Goal: Task Accomplishment & Management: Use online tool/utility

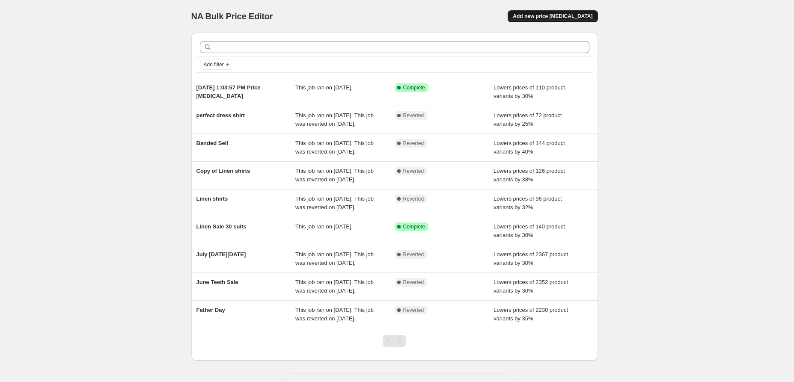
click at [546, 19] on span "Add new price [MEDICAL_DATA]" at bounding box center [553, 16] width 80 height 7
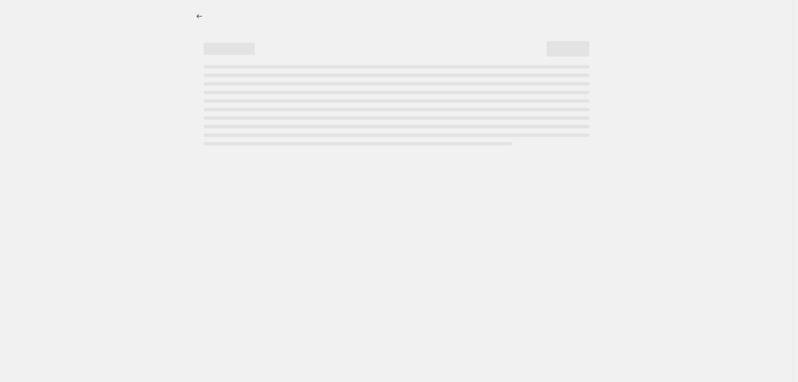
select select "percentage"
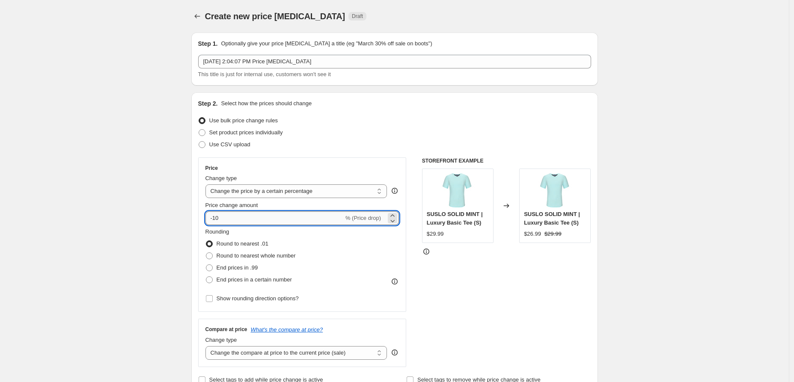
click at [252, 218] on input "-10" at bounding box center [274, 218] width 138 height 14
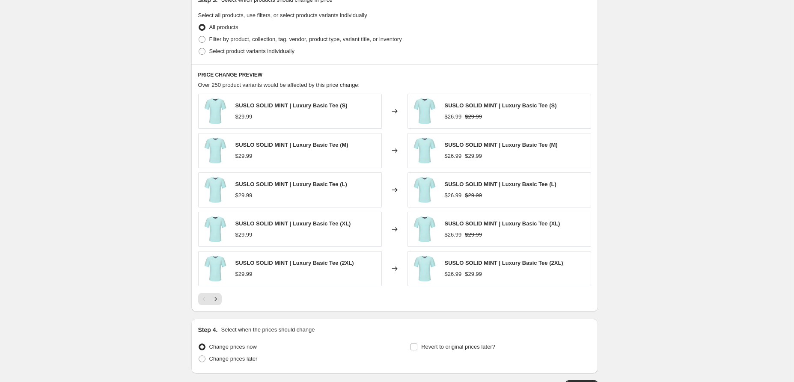
scroll to position [428, 0]
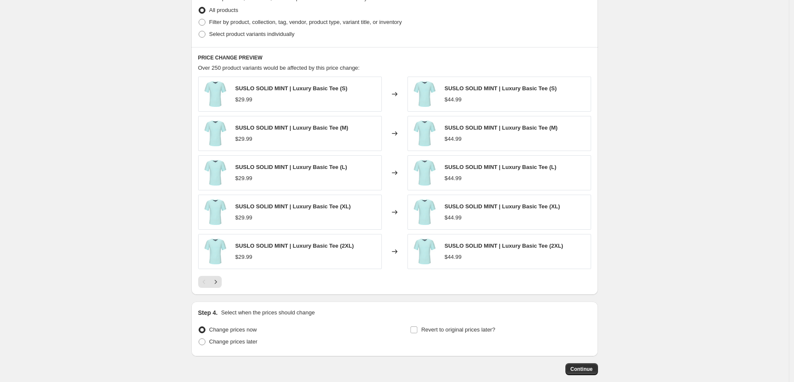
click at [358, 316] on div "Step 4. Select when the prices should change" at bounding box center [394, 312] width 393 height 9
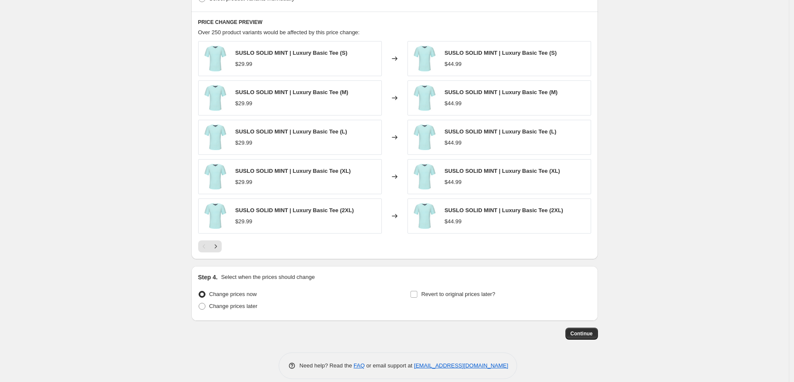
scroll to position [473, 0]
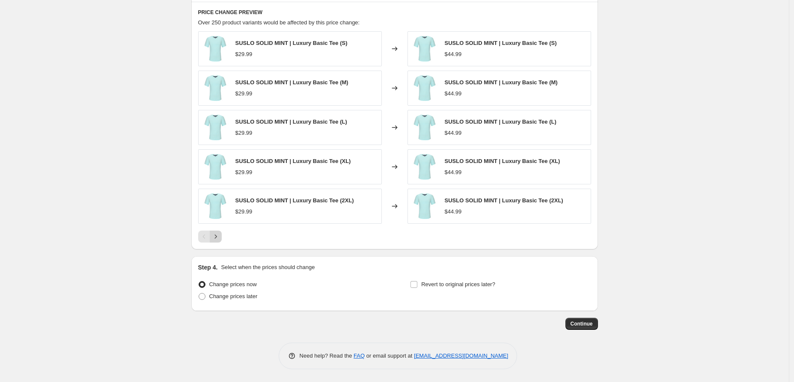
click at [219, 238] on icon "Next" at bounding box center [215, 236] width 9 height 9
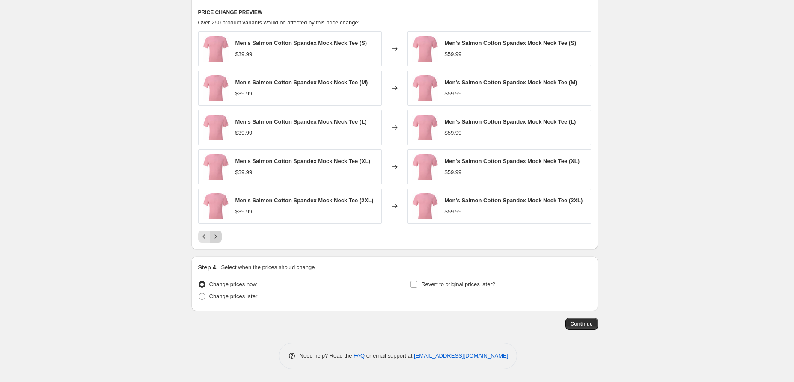
click at [219, 238] on icon "Next" at bounding box center [215, 236] width 9 height 9
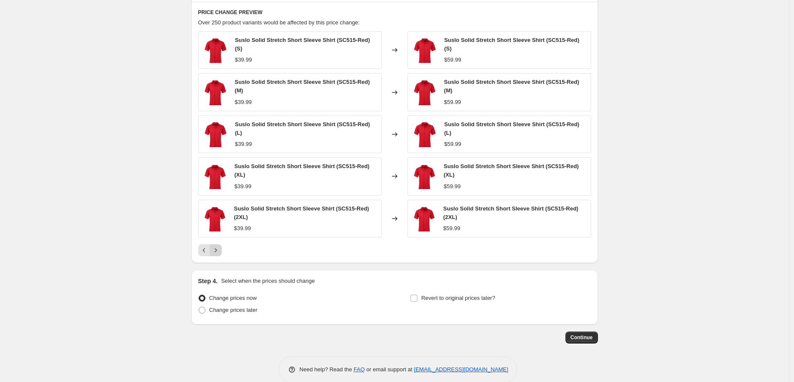
click at [219, 238] on div "Suslo Solid Stretch Short Sleeve Shirt (SC515-Red) (S) $39.99 Changed to Suslo …" at bounding box center [394, 143] width 393 height 225
click at [219, 246] on button "Next" at bounding box center [216, 250] width 12 height 12
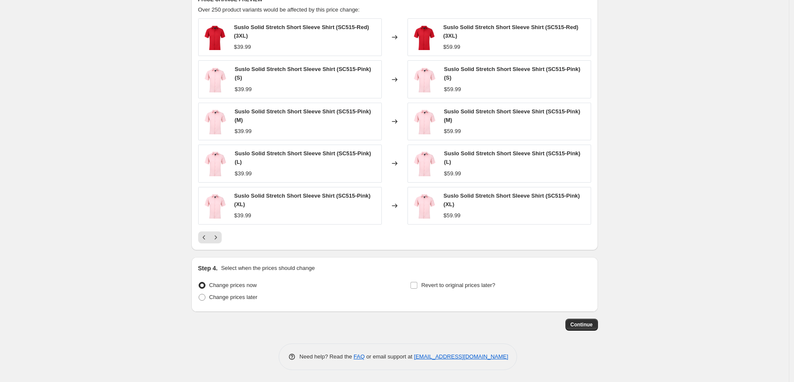
scroll to position [487, 0]
click at [219, 234] on icon "Next" at bounding box center [215, 236] width 9 height 9
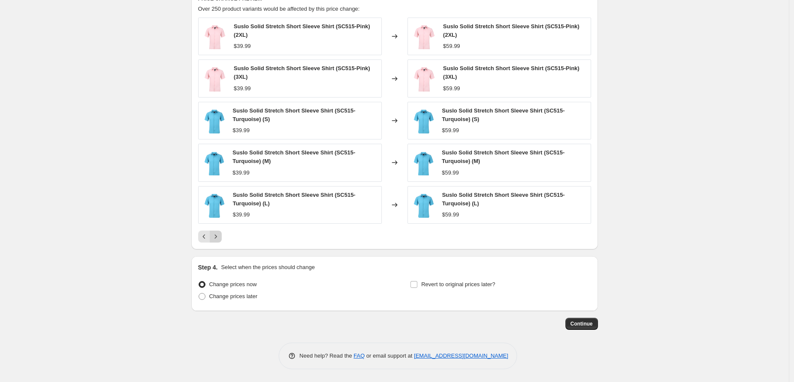
click at [219, 234] on icon "Next" at bounding box center [215, 236] width 9 height 9
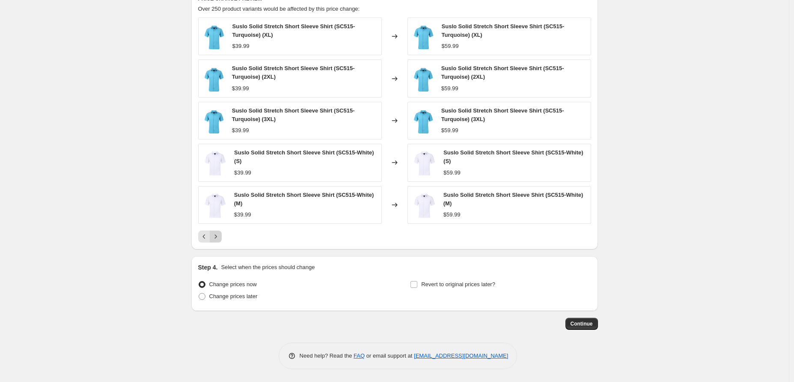
click at [219, 234] on icon "Next" at bounding box center [215, 236] width 9 height 9
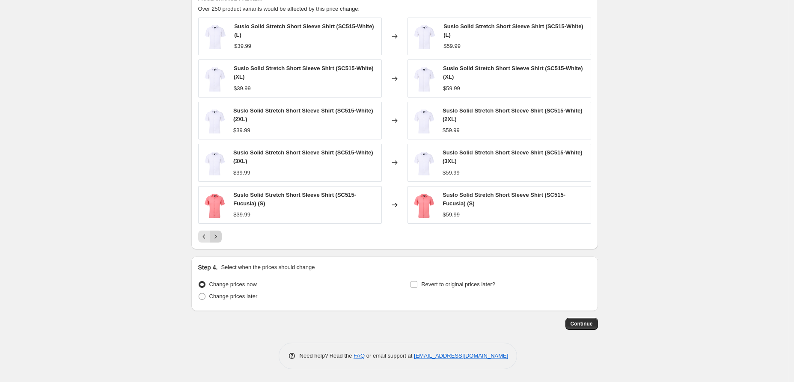
click at [219, 234] on icon "Next" at bounding box center [215, 236] width 9 height 9
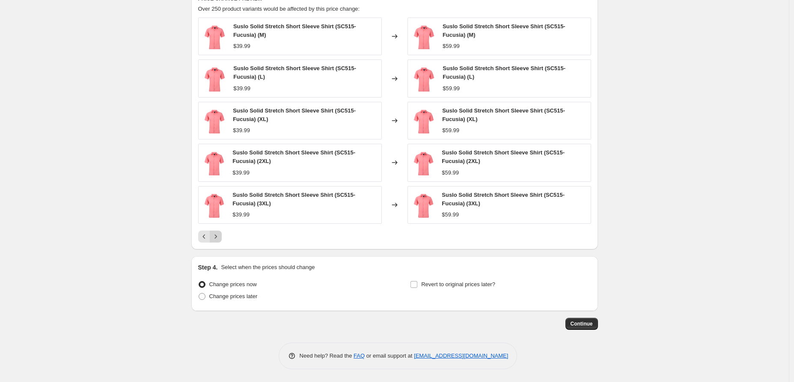
click at [219, 234] on icon "Next" at bounding box center [215, 236] width 9 height 9
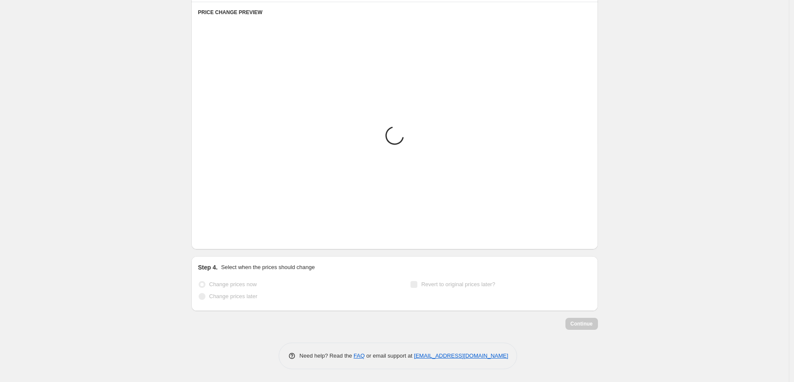
scroll to position [473, 0]
click at [219, 234] on icon "Next" at bounding box center [215, 236] width 9 height 9
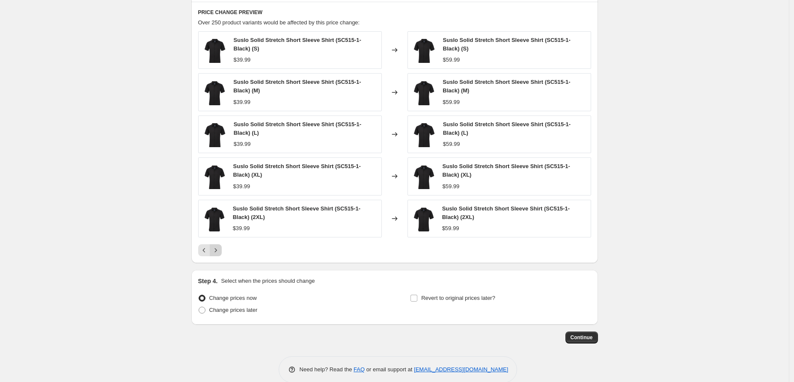
click at [220, 248] on icon "Next" at bounding box center [215, 250] width 9 height 9
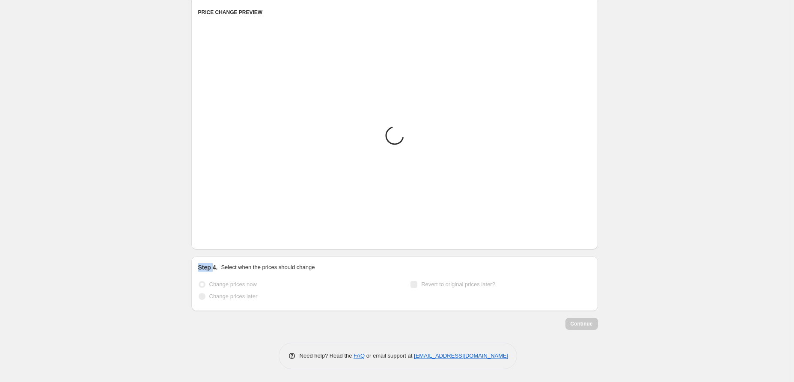
click at [220, 248] on div "PRICE CHANGE PREVIEW Placeholder Loading product variants... Loading... Placeho…" at bounding box center [394, 126] width 406 height 248
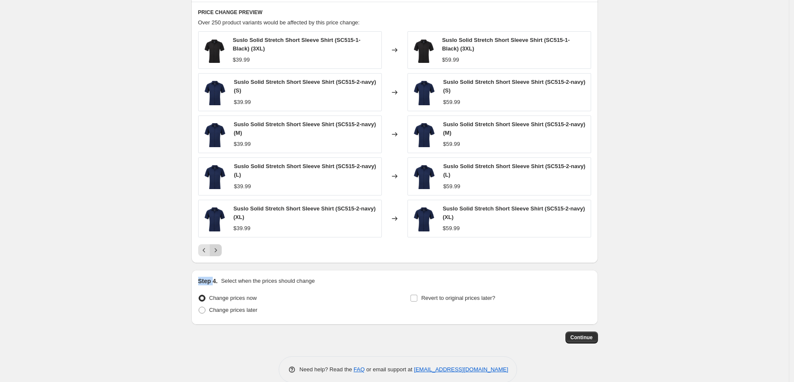
click at [220, 248] on icon "Next" at bounding box center [215, 250] width 9 height 9
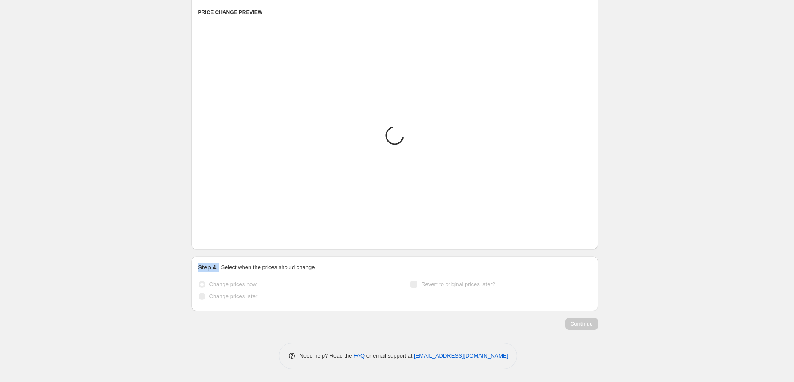
click at [220, 248] on div "PRICE CHANGE PREVIEW Placeholder Loading product variants... Loading... Placeho…" at bounding box center [394, 126] width 406 height 248
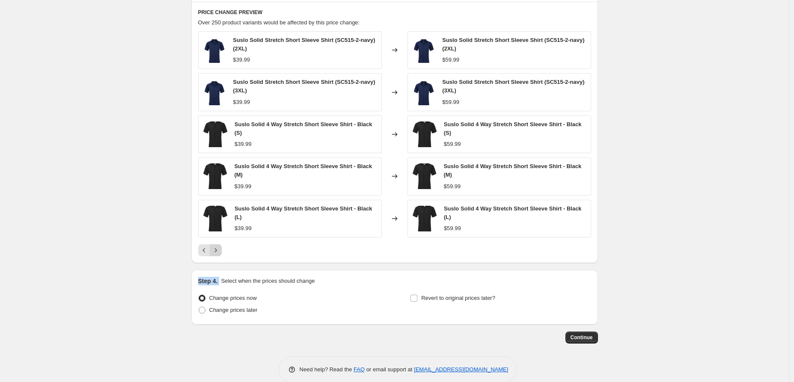
click at [220, 248] on icon "Next" at bounding box center [215, 250] width 9 height 9
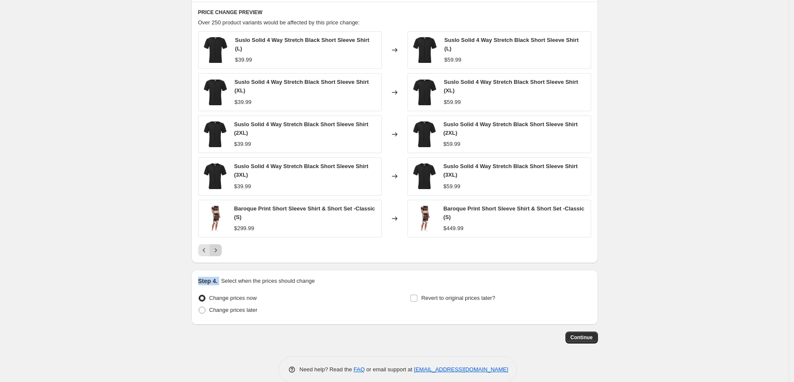
click at [220, 248] on icon "Next" at bounding box center [215, 250] width 9 height 9
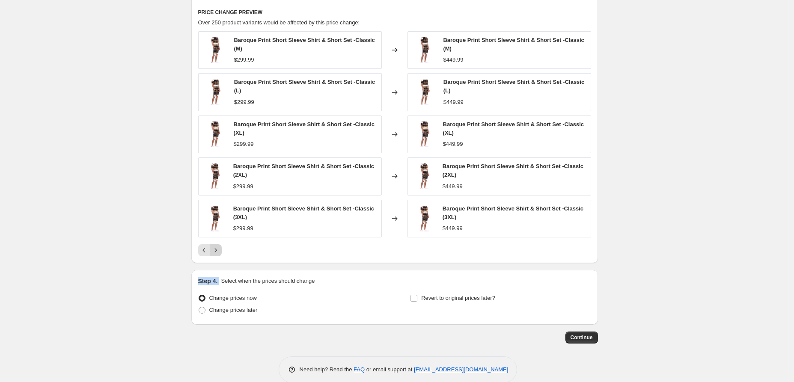
click at [220, 248] on icon "Next" at bounding box center [215, 250] width 9 height 9
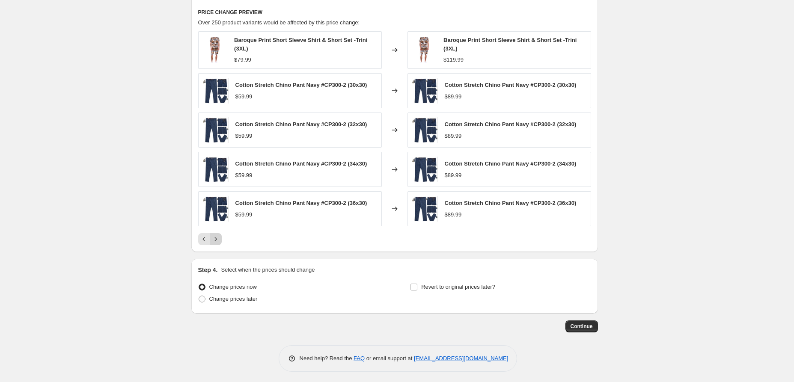
click at [220, 248] on div "PRICE CHANGE PREVIEW Over 250 product variants would be affected by this price …" at bounding box center [394, 127] width 406 height 251
click at [220, 240] on icon "Next" at bounding box center [215, 239] width 9 height 9
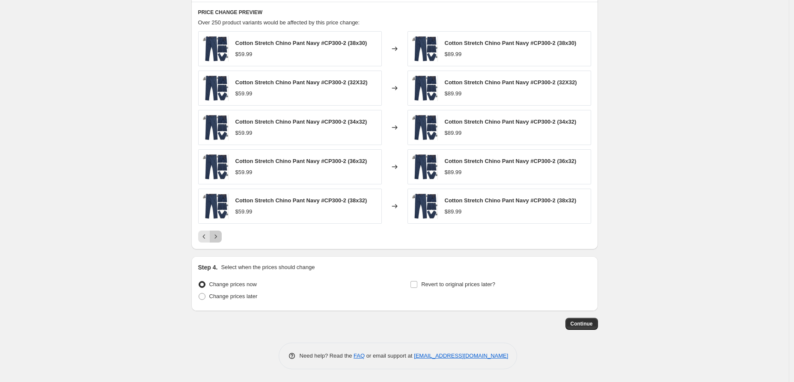
click at [220, 240] on icon "Next" at bounding box center [215, 236] width 9 height 9
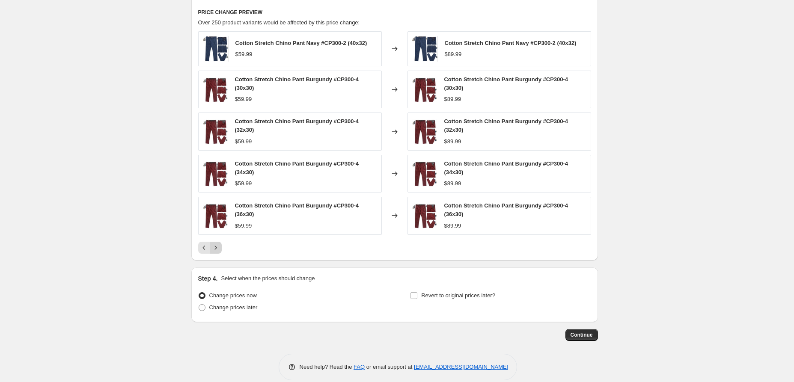
click at [221, 240] on div "Cotton Stretch Chino Pant Navy #CP300-2 (40x32) $59.99 Changed to Cotton Stretc…" at bounding box center [394, 142] width 393 height 222
click at [214, 246] on icon "Next" at bounding box center [215, 247] width 9 height 9
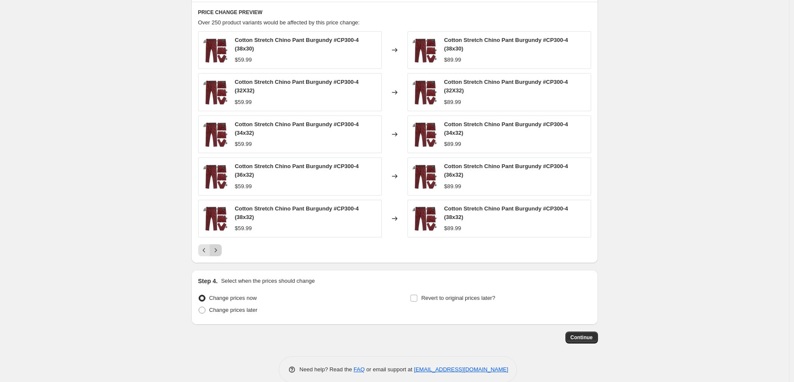
click at [217, 249] on icon "Next" at bounding box center [215, 250] width 9 height 9
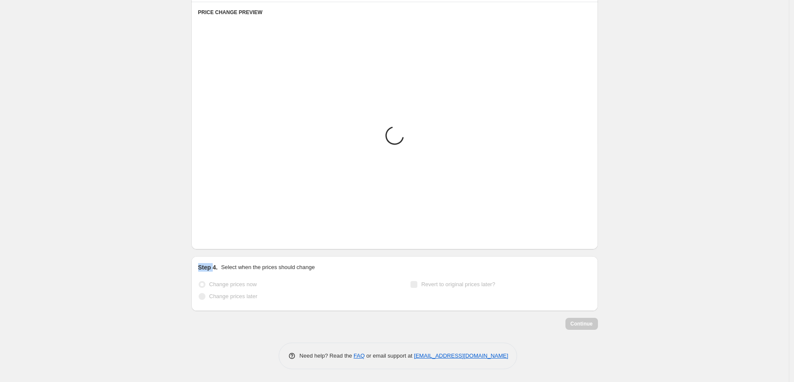
click at [217, 249] on div "PRICE CHANGE PREVIEW Placeholder Loading product variants... Loading... Placeho…" at bounding box center [394, 126] width 406 height 248
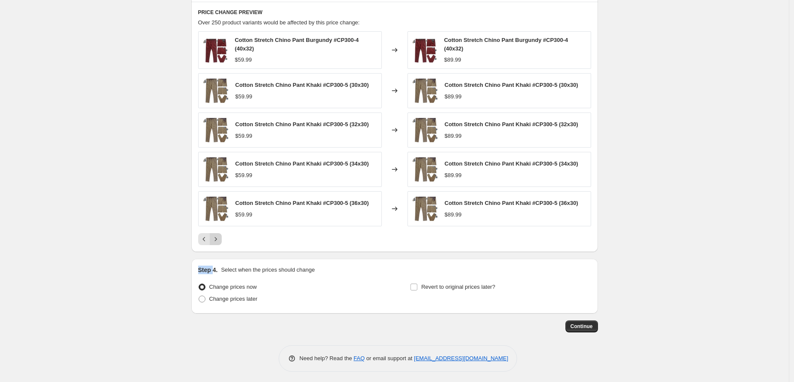
click at [217, 243] on icon "Next" at bounding box center [215, 239] width 9 height 9
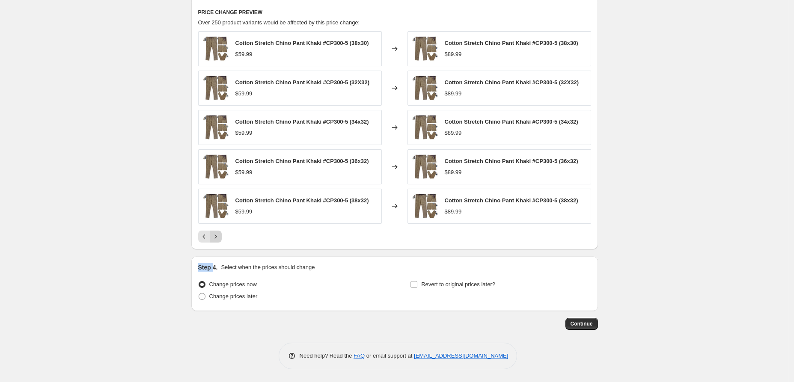
click at [217, 241] on icon "Next" at bounding box center [215, 236] width 9 height 9
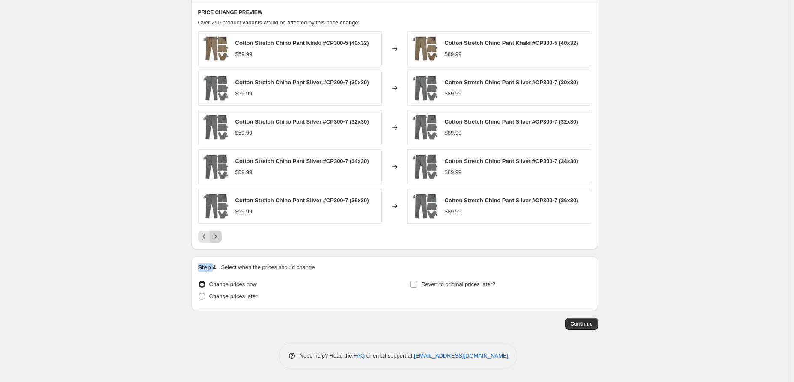
click at [217, 241] on icon "Next" at bounding box center [215, 236] width 9 height 9
click at [217, 249] on div "PRICE CHANGE PREVIEW Over 250 product variants would be affected by this price …" at bounding box center [394, 126] width 406 height 248
click at [219, 243] on div "Pagination" at bounding box center [216, 237] width 12 height 12
click at [219, 241] on icon "Next" at bounding box center [215, 236] width 9 height 9
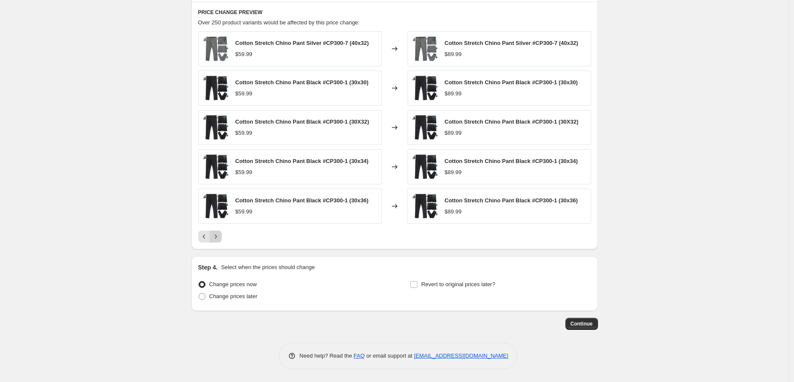
click at [219, 243] on div "PRICE CHANGE PREVIEW Over 250 product variants would be affected by this price …" at bounding box center [394, 126] width 406 height 248
click at [220, 241] on button "Next" at bounding box center [216, 237] width 12 height 12
click at [220, 239] on icon "Next" at bounding box center [215, 236] width 9 height 9
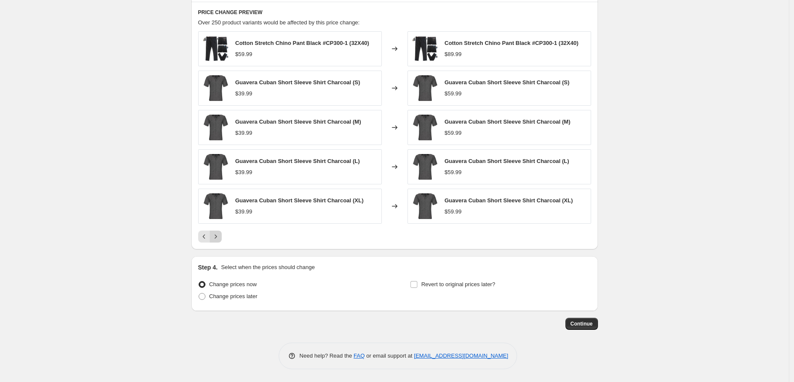
click at [220, 239] on icon "Next" at bounding box center [215, 236] width 9 height 9
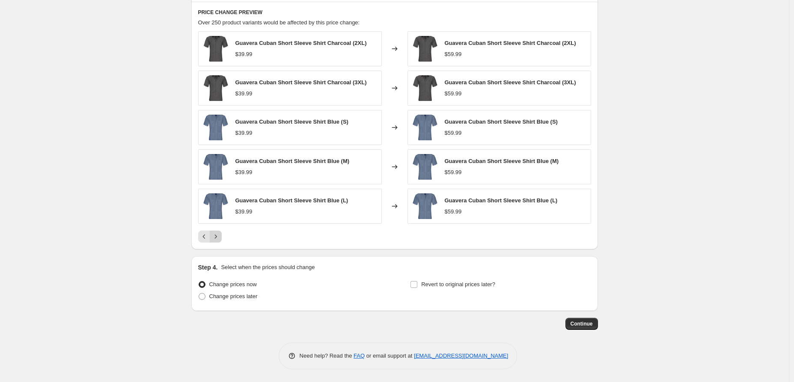
click at [220, 236] on icon "Next" at bounding box center [215, 236] width 9 height 9
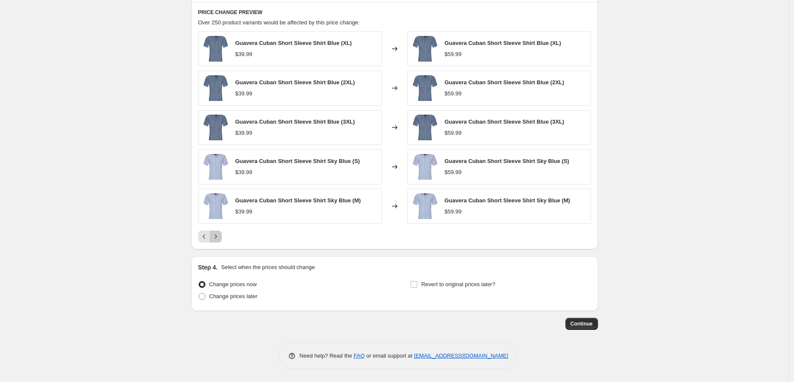
click at [220, 236] on icon "Next" at bounding box center [215, 236] width 9 height 9
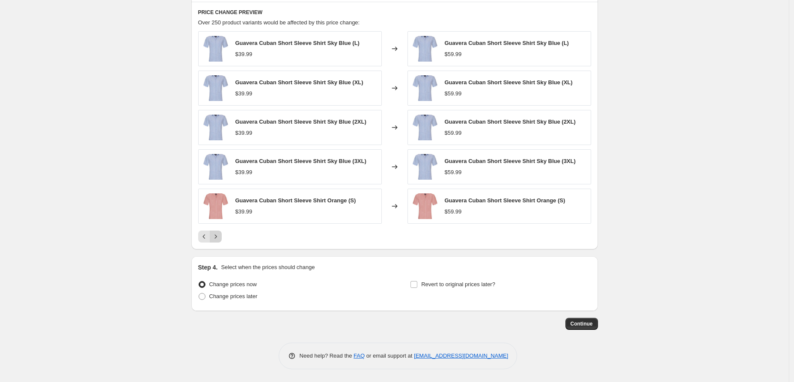
click at [220, 236] on icon "Next" at bounding box center [215, 236] width 9 height 9
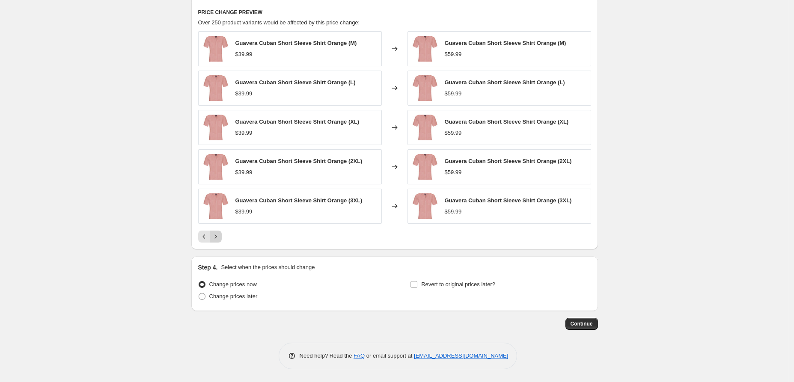
click at [220, 236] on icon "Next" at bounding box center [215, 236] width 9 height 9
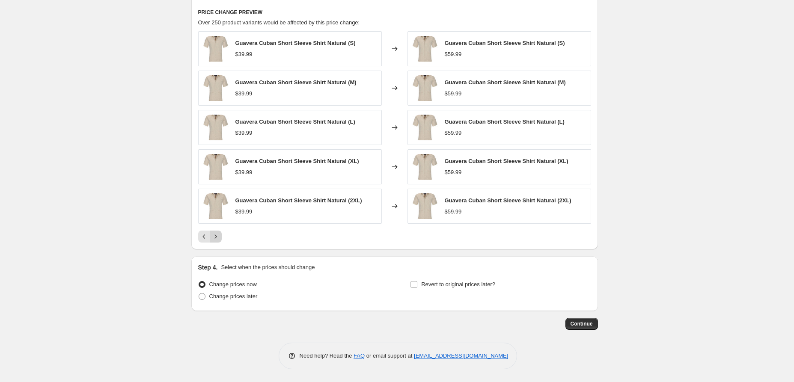
click at [220, 236] on icon "Next" at bounding box center [215, 236] width 9 height 9
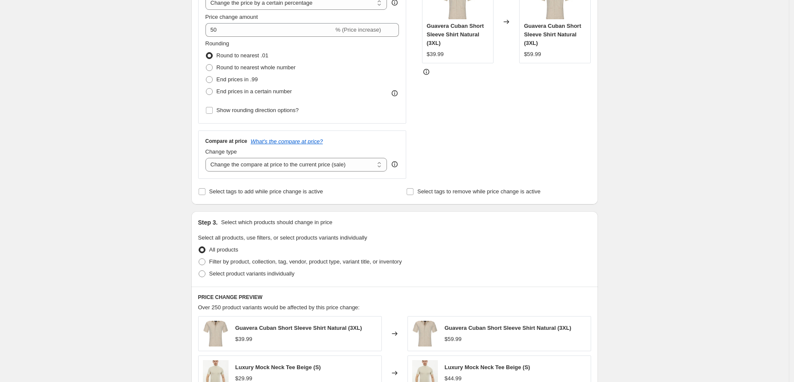
scroll to position [0, 0]
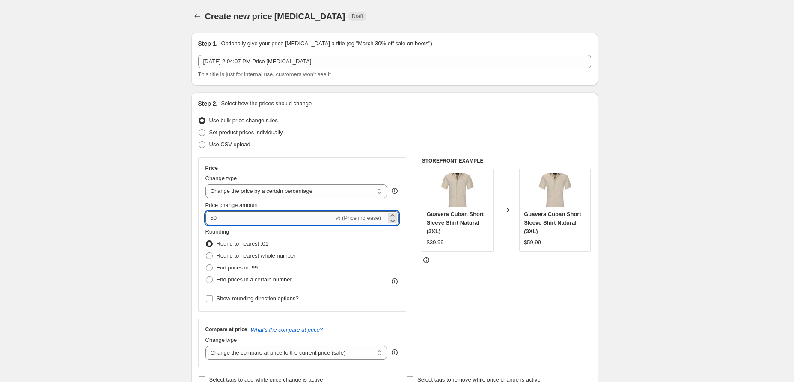
click at [236, 216] on input "50" at bounding box center [269, 218] width 128 height 14
type input "60"
click at [371, 291] on div "Rounding Round to nearest .01 Round to nearest whole number End prices in .99 E…" at bounding box center [302, 266] width 194 height 77
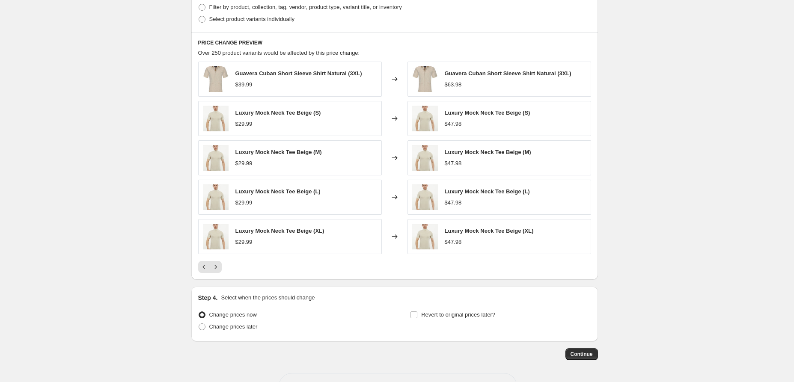
scroll to position [473, 0]
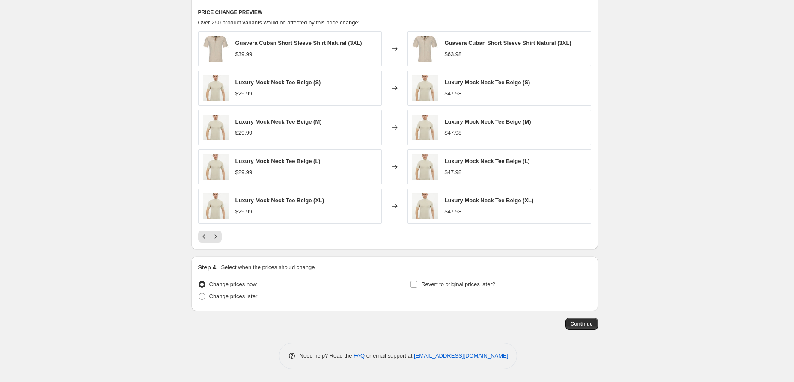
click at [224, 237] on div at bounding box center [394, 237] width 393 height 12
click at [219, 236] on icon "Next" at bounding box center [215, 236] width 9 height 9
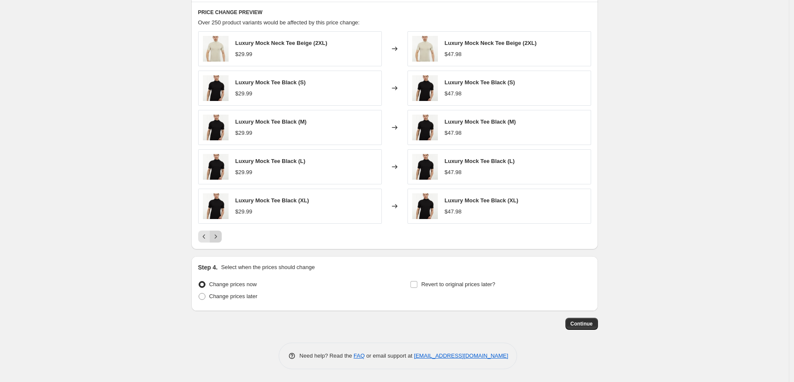
click at [219, 236] on icon "Next" at bounding box center [215, 236] width 9 height 9
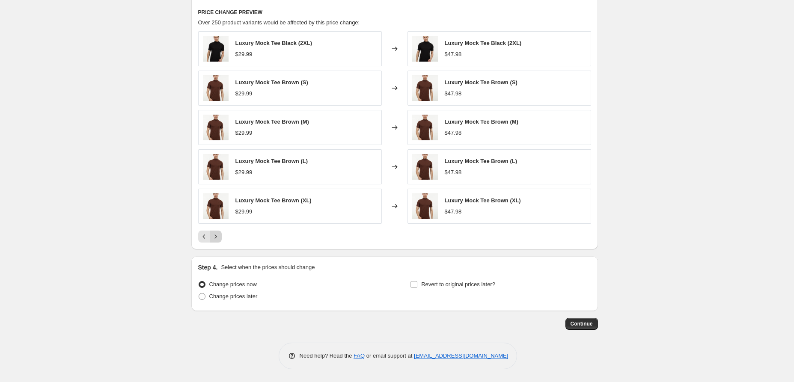
click at [219, 236] on icon "Next" at bounding box center [215, 236] width 9 height 9
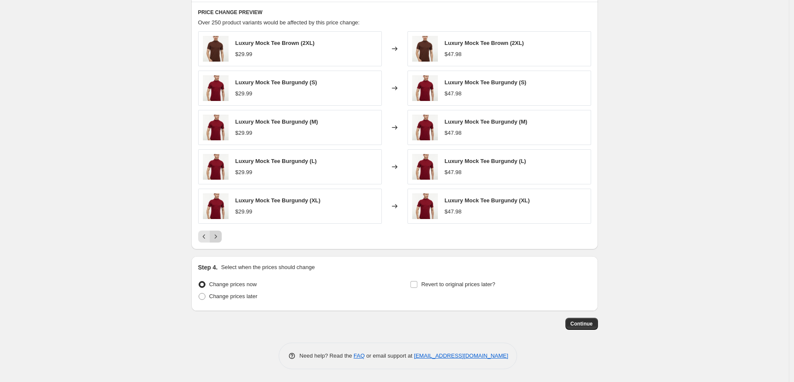
click at [219, 236] on icon "Next" at bounding box center [215, 236] width 9 height 9
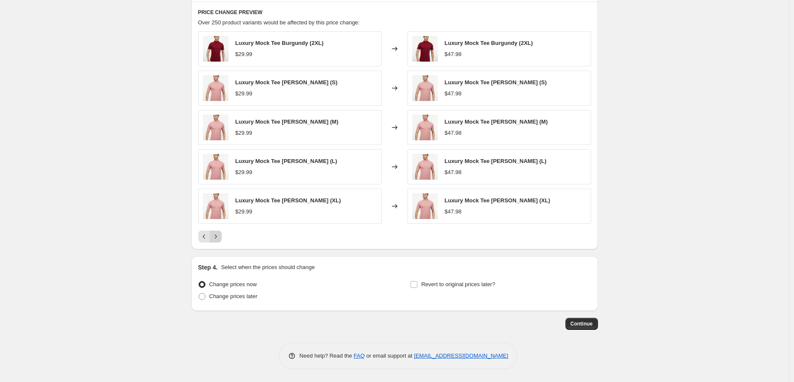
click at [219, 236] on icon "Next" at bounding box center [215, 236] width 9 height 9
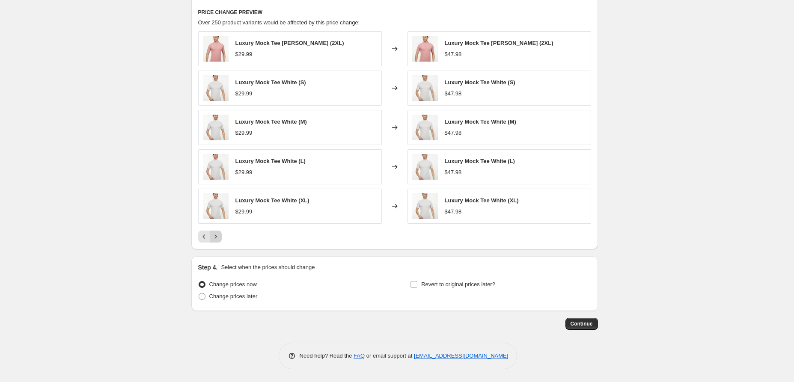
click at [219, 236] on icon "Next" at bounding box center [215, 236] width 9 height 9
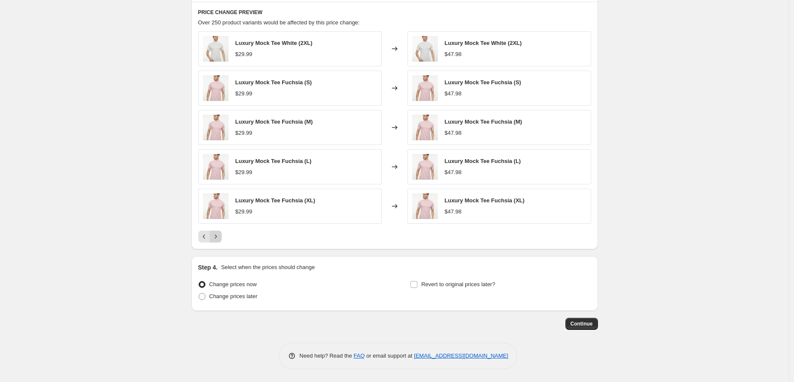
click at [219, 236] on icon "Next" at bounding box center [215, 236] width 9 height 9
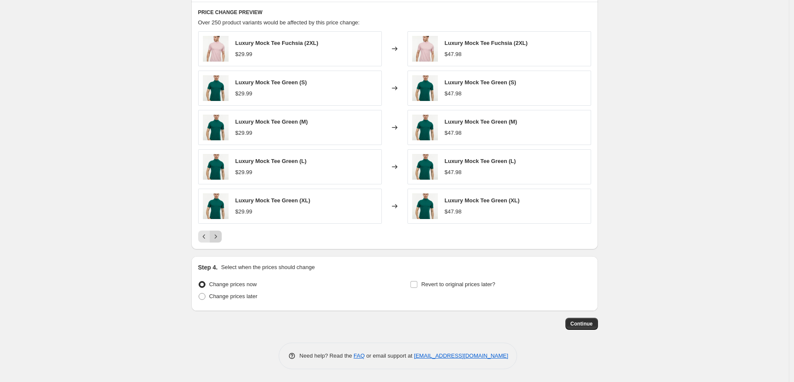
click at [219, 236] on icon "Next" at bounding box center [215, 236] width 9 height 9
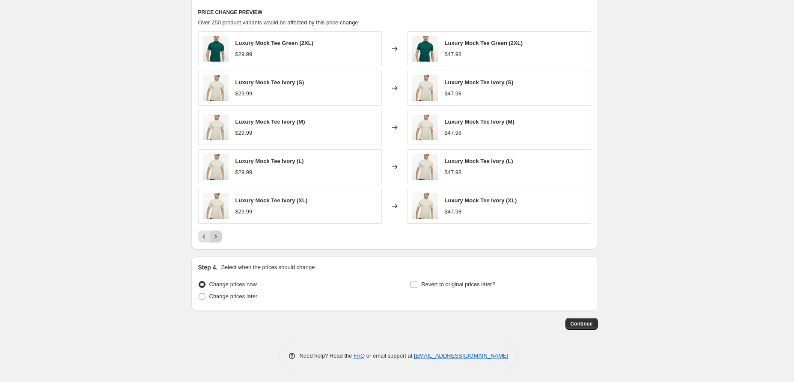
click at [219, 236] on icon "Next" at bounding box center [215, 236] width 9 height 9
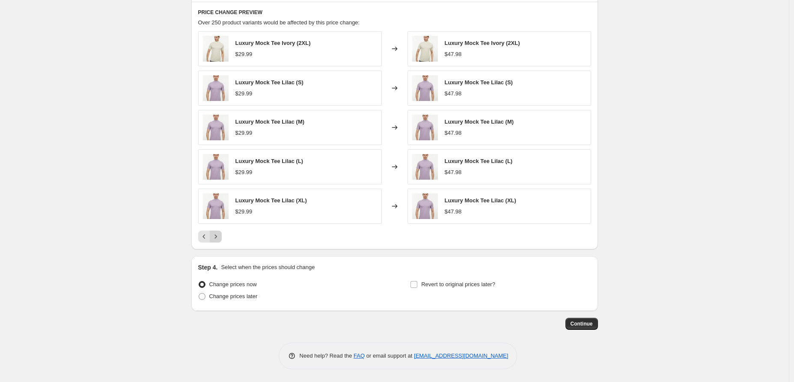
click at [219, 236] on icon "Next" at bounding box center [215, 236] width 9 height 9
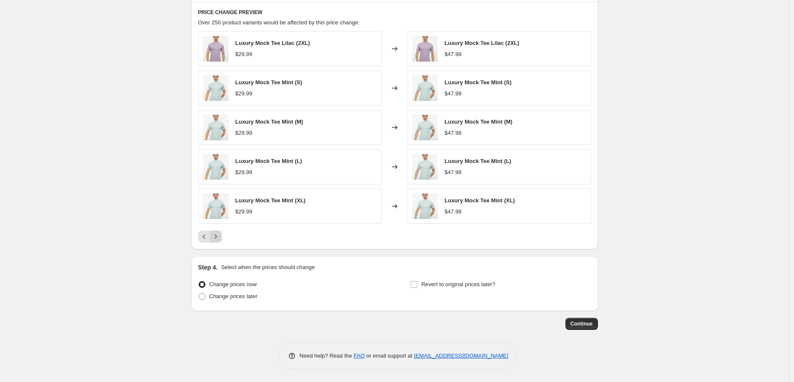
click at [219, 236] on icon "Next" at bounding box center [215, 236] width 9 height 9
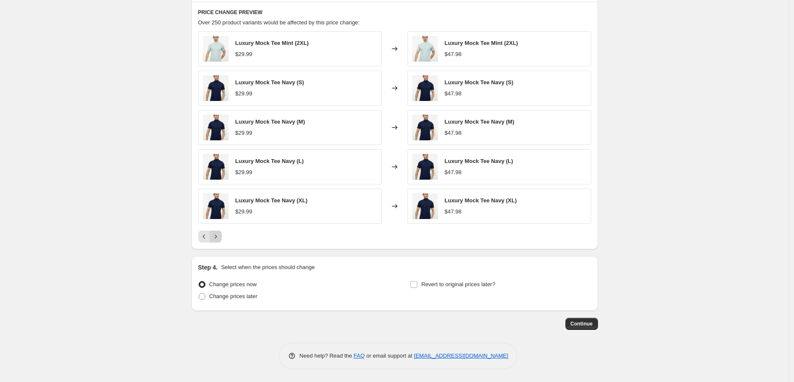
click at [219, 236] on icon "Next" at bounding box center [215, 236] width 9 height 9
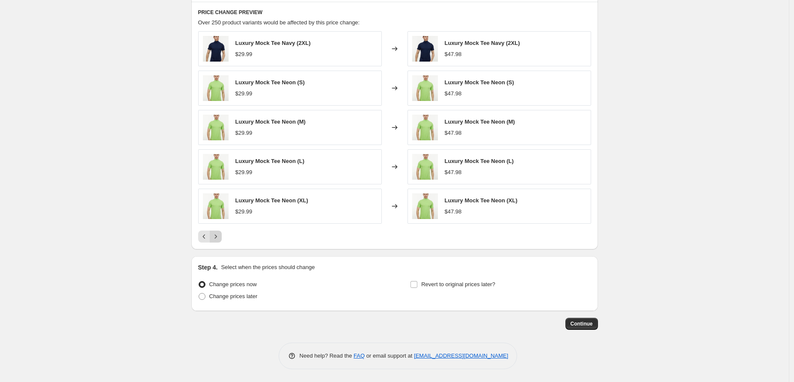
click at [219, 236] on icon "Next" at bounding box center [215, 236] width 9 height 9
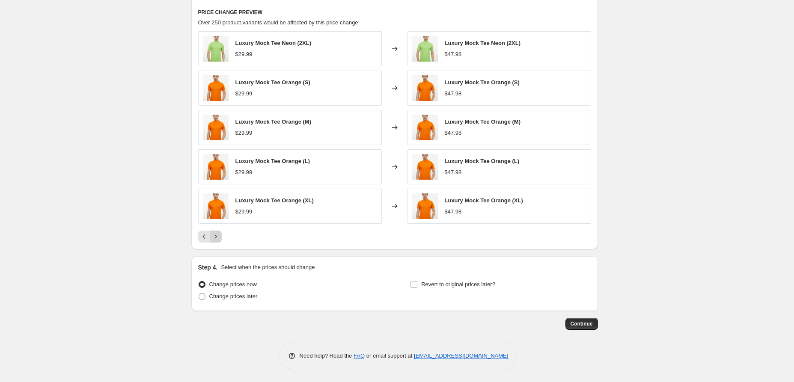
click at [219, 236] on icon "Next" at bounding box center [215, 236] width 9 height 9
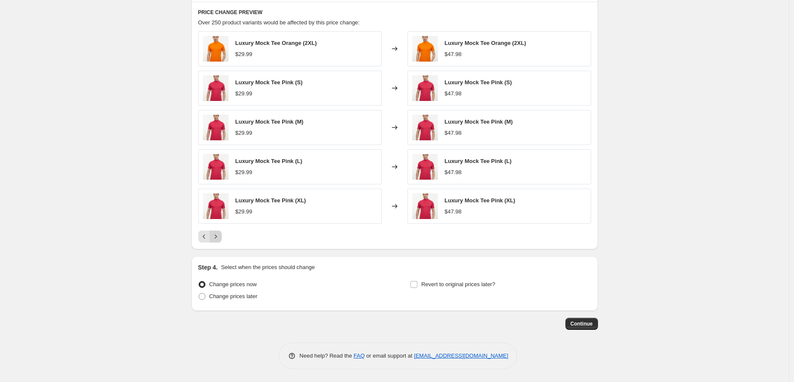
click at [219, 236] on icon "Next" at bounding box center [215, 236] width 9 height 9
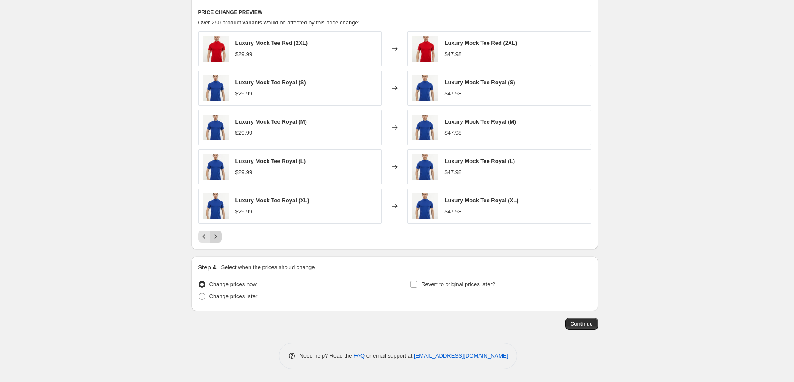
click at [219, 236] on icon "Next" at bounding box center [215, 236] width 9 height 9
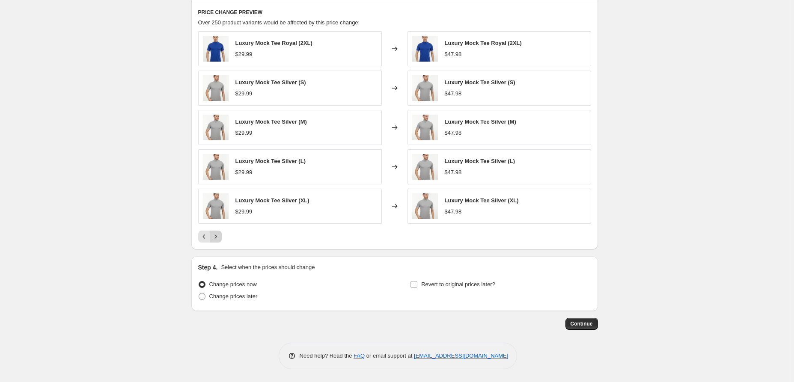
click at [219, 236] on icon "Next" at bounding box center [215, 236] width 9 height 9
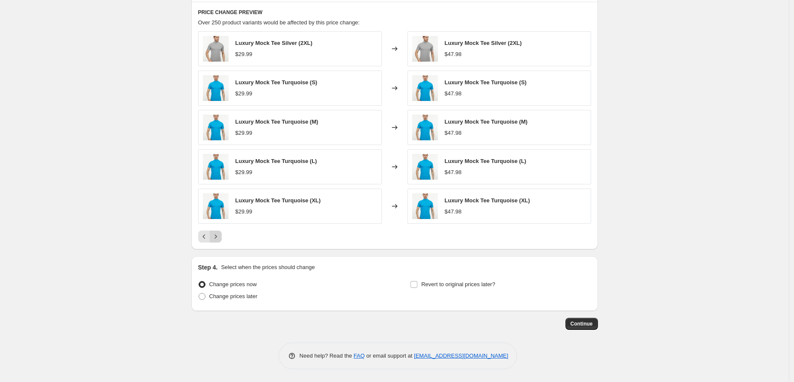
click at [219, 236] on icon "Next" at bounding box center [215, 236] width 9 height 9
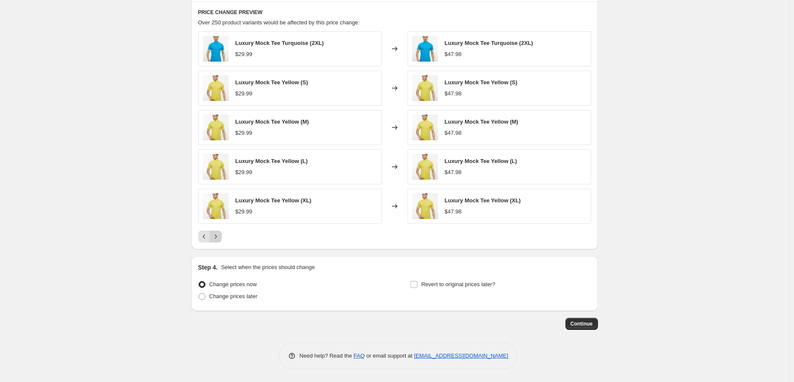
click at [219, 236] on icon "Next" at bounding box center [215, 236] width 9 height 9
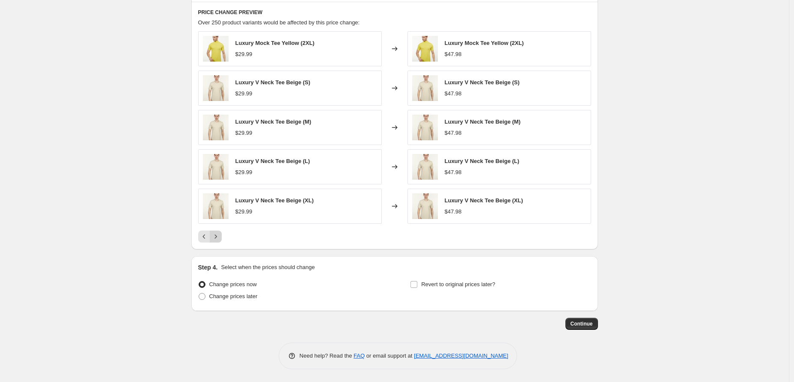
click at [219, 236] on icon "Next" at bounding box center [215, 236] width 9 height 9
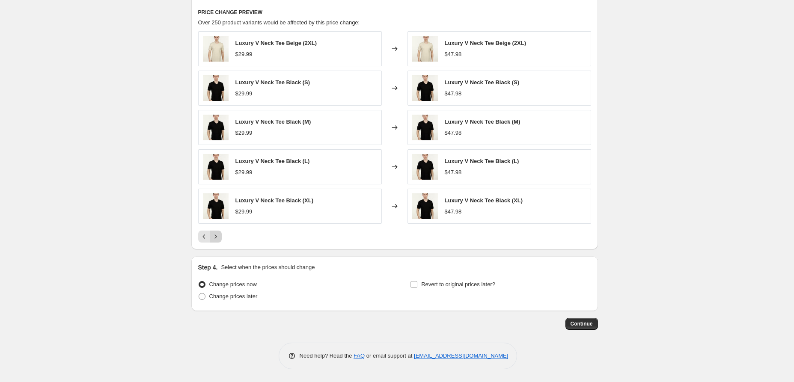
click at [219, 236] on icon "Next" at bounding box center [215, 236] width 9 height 9
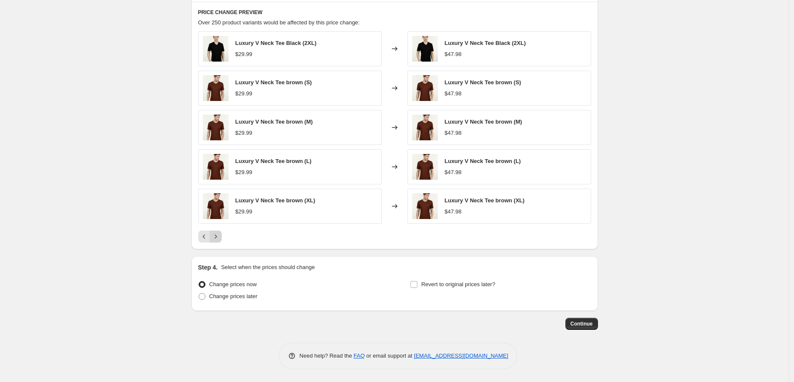
click at [219, 236] on icon "Next" at bounding box center [215, 236] width 9 height 9
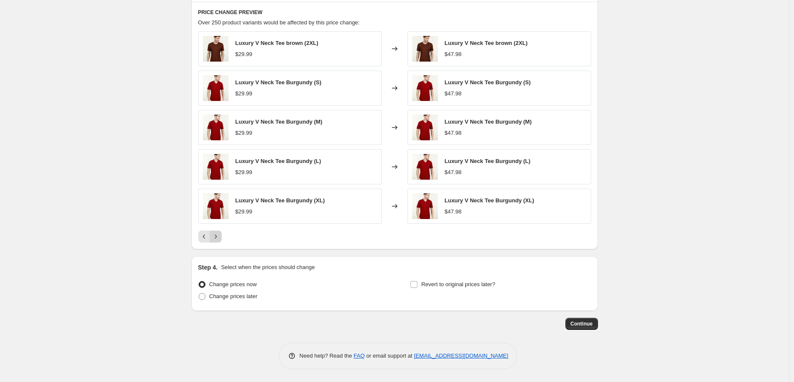
click at [219, 236] on icon "Next" at bounding box center [215, 236] width 9 height 9
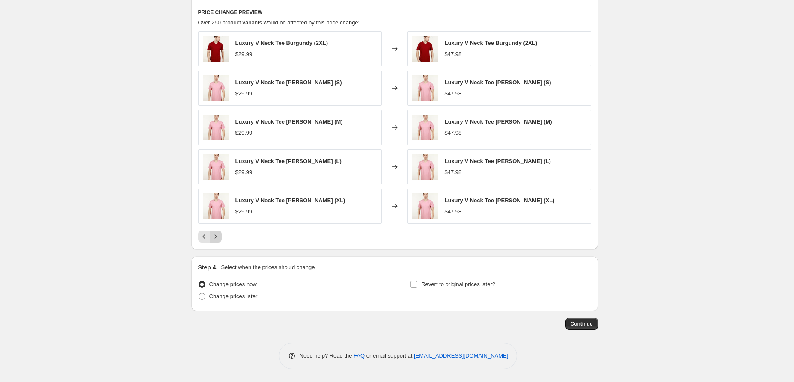
click at [219, 236] on icon "Next" at bounding box center [215, 236] width 9 height 9
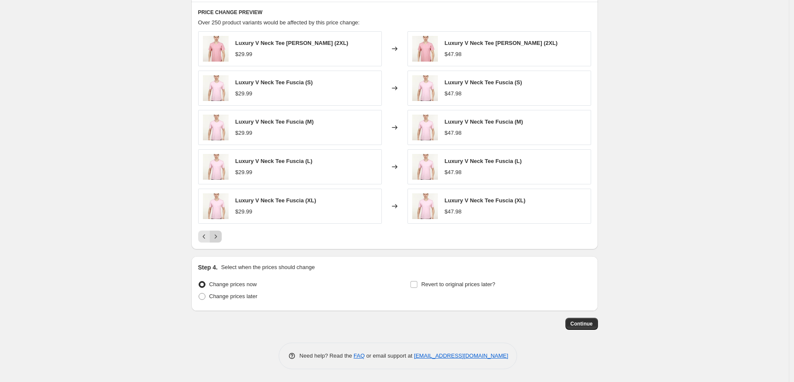
click at [219, 236] on icon "Next" at bounding box center [215, 236] width 9 height 9
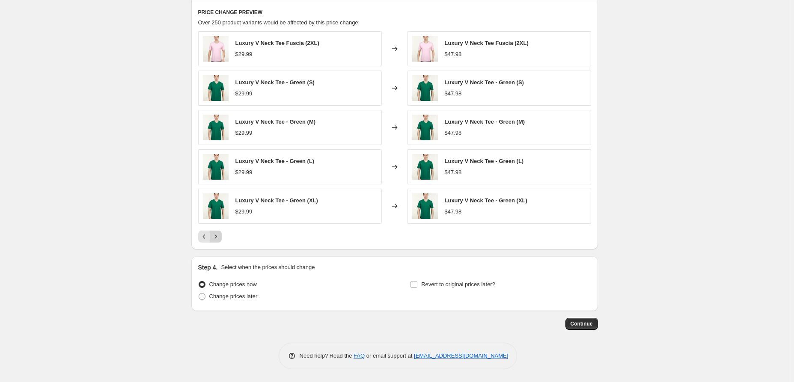
click at [219, 236] on icon "Next" at bounding box center [215, 236] width 9 height 9
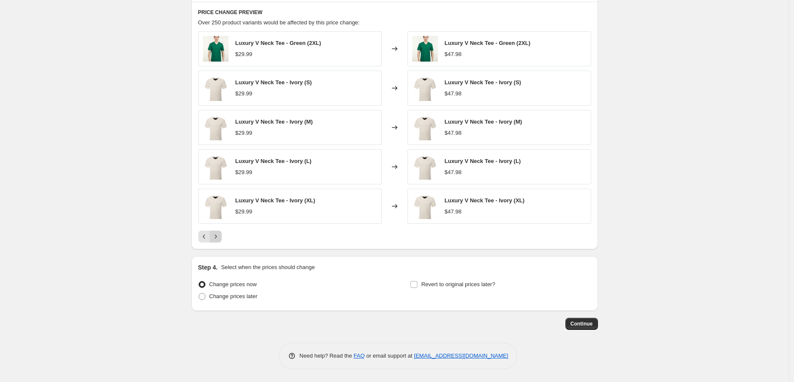
click at [219, 236] on icon "Next" at bounding box center [215, 236] width 9 height 9
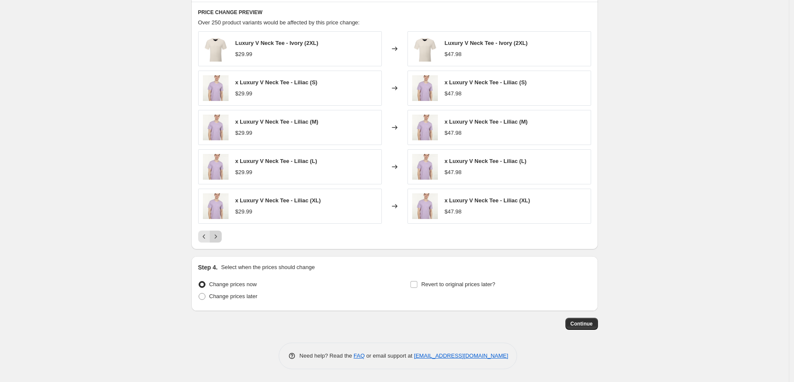
click at [219, 236] on icon "Next" at bounding box center [215, 236] width 9 height 9
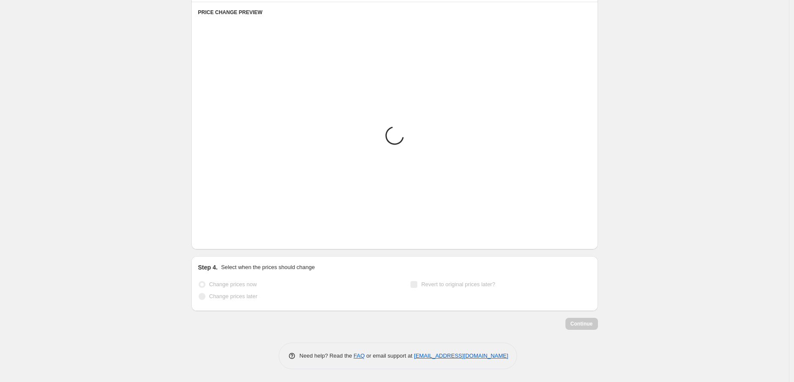
click at [219, 236] on icon "Next" at bounding box center [215, 236] width 9 height 9
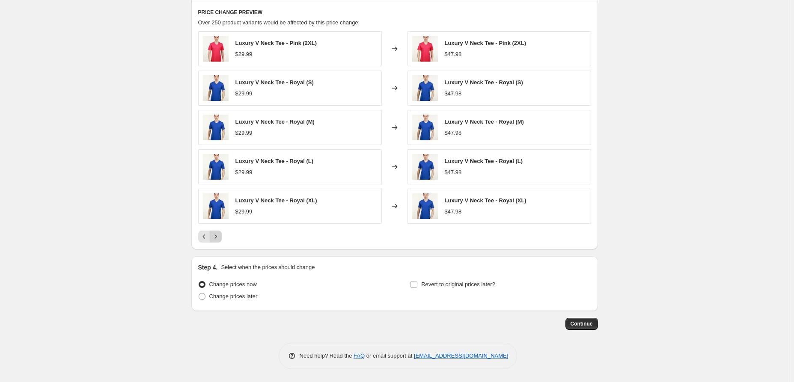
click at [219, 236] on icon "Next" at bounding box center [215, 236] width 9 height 9
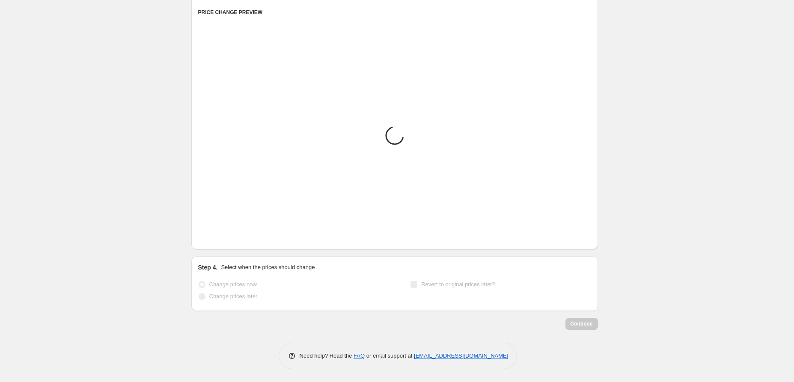
click at [219, 236] on icon "Next" at bounding box center [215, 236] width 9 height 9
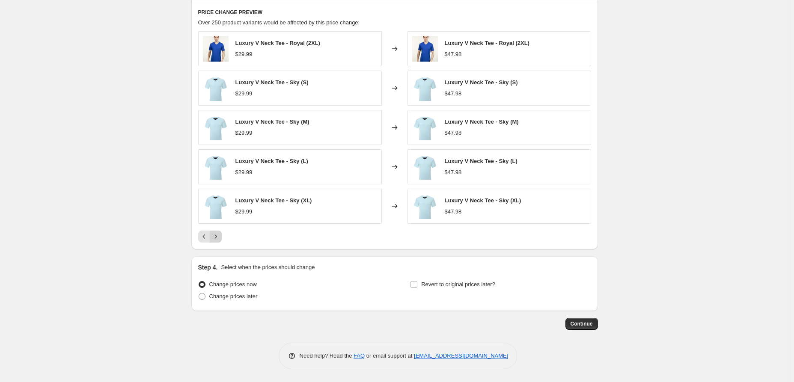
click at [219, 236] on icon "Next" at bounding box center [215, 236] width 9 height 9
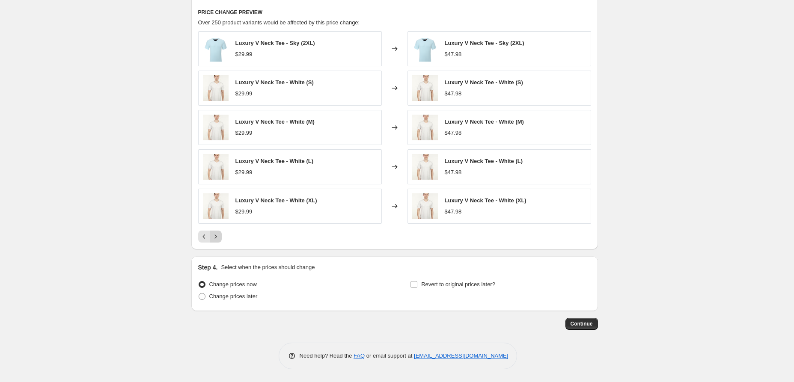
click at [219, 236] on icon "Next" at bounding box center [215, 236] width 9 height 9
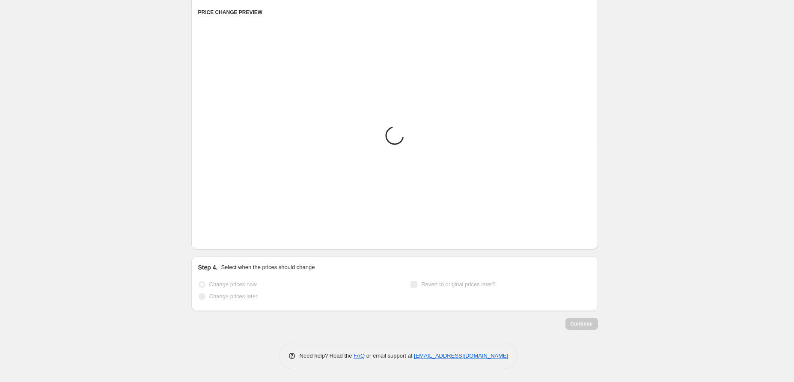
click at [219, 236] on icon "Next" at bounding box center [215, 236] width 9 height 9
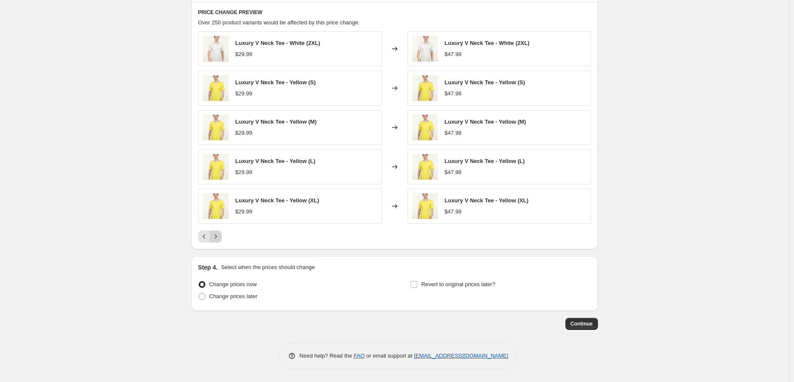
click at [219, 236] on icon "Next" at bounding box center [215, 236] width 9 height 9
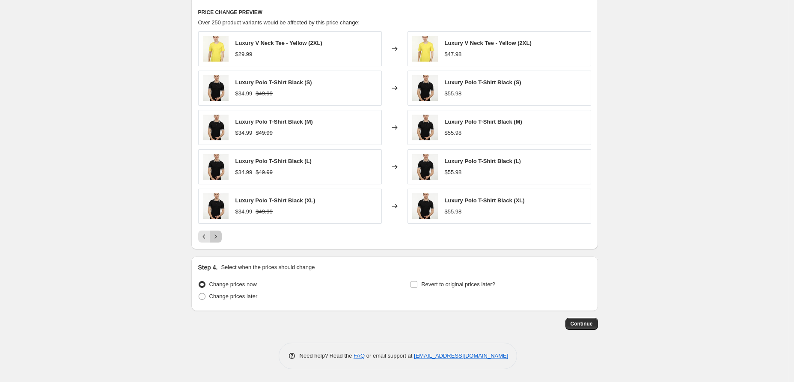
click at [219, 236] on icon "Next" at bounding box center [215, 236] width 9 height 9
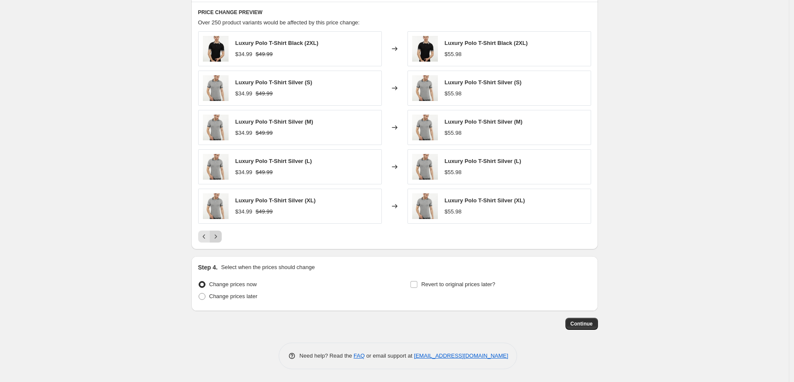
click at [219, 236] on icon "Next" at bounding box center [215, 236] width 9 height 9
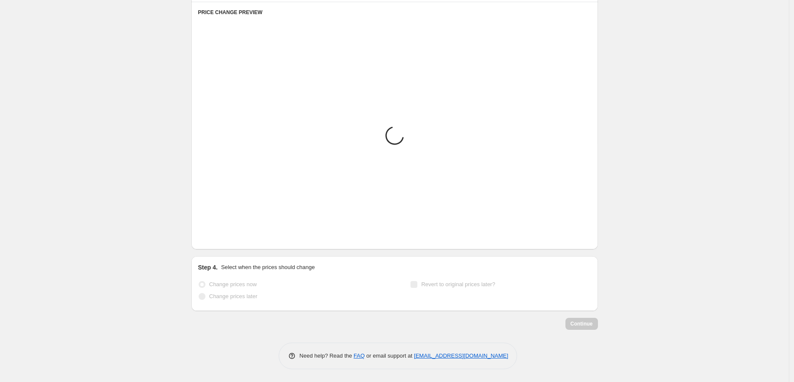
click at [219, 236] on icon "Next" at bounding box center [215, 236] width 9 height 9
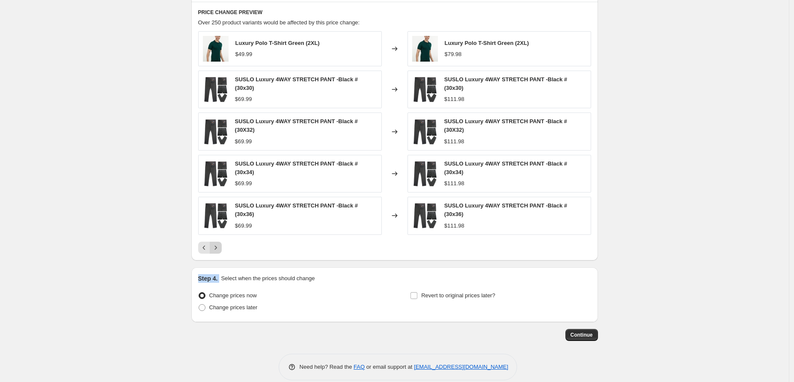
click at [219, 236] on div "Luxury Polo T-Shirt Green (2XL) $49.99 Changed to Luxury Polo T-Shirt Green (2X…" at bounding box center [394, 142] width 393 height 222
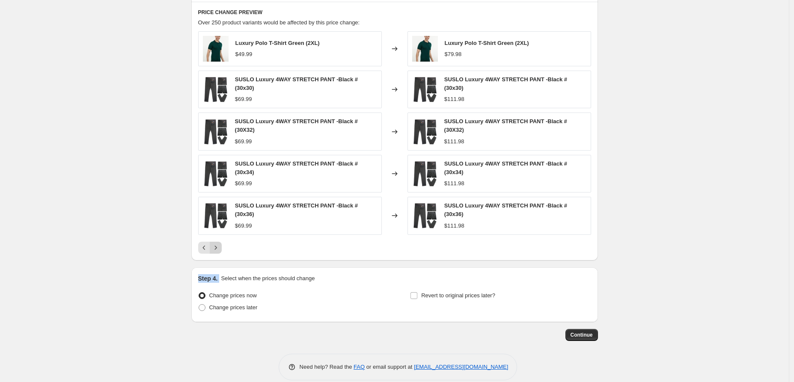
click at [219, 236] on div "Luxury Polo T-Shirt Green (2XL) $49.99 Changed to Luxury Polo T-Shirt Green (2X…" at bounding box center [394, 142] width 393 height 222
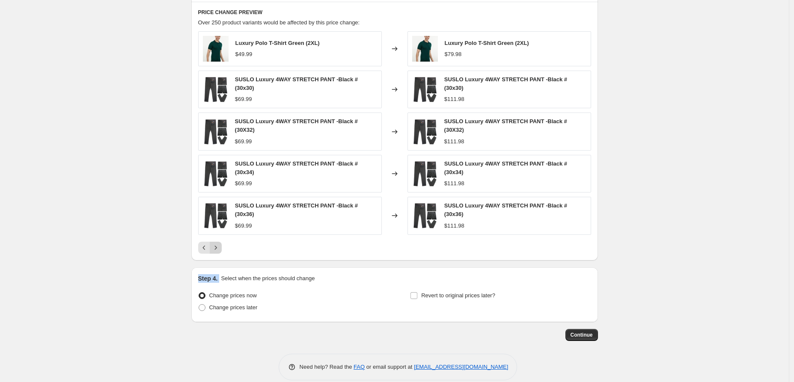
click at [217, 246] on icon "Next" at bounding box center [215, 247] width 9 height 9
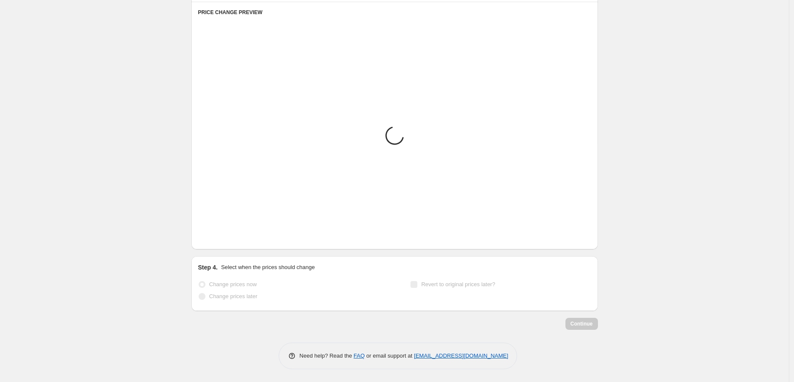
click at [217, 246] on div "PRICE CHANGE PREVIEW Placeholder Loading product variants... Loading... Placeho…" at bounding box center [394, 126] width 406 height 248
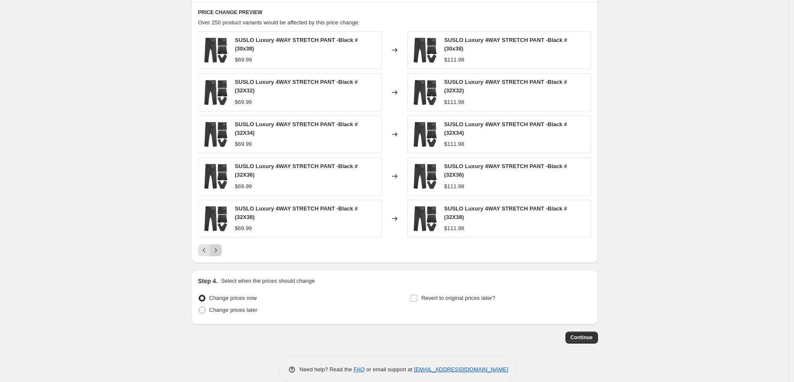
click at [217, 246] on icon "Next" at bounding box center [215, 250] width 9 height 9
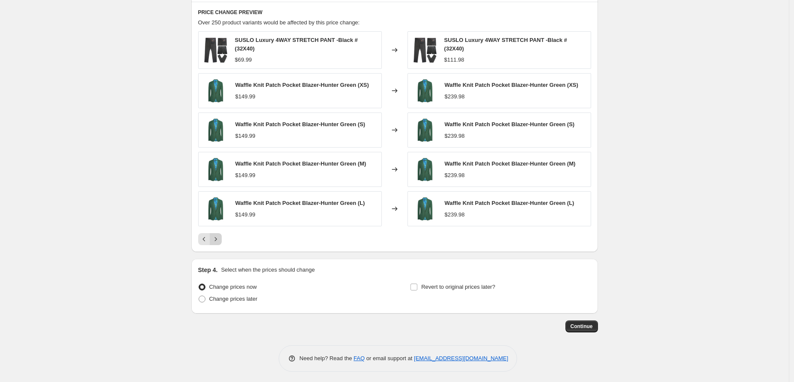
click at [217, 246] on div "PRICE CHANGE PREVIEW Over 250 product variants would be affected by this price …" at bounding box center [394, 127] width 406 height 251
click at [217, 244] on button "Next" at bounding box center [216, 239] width 12 height 12
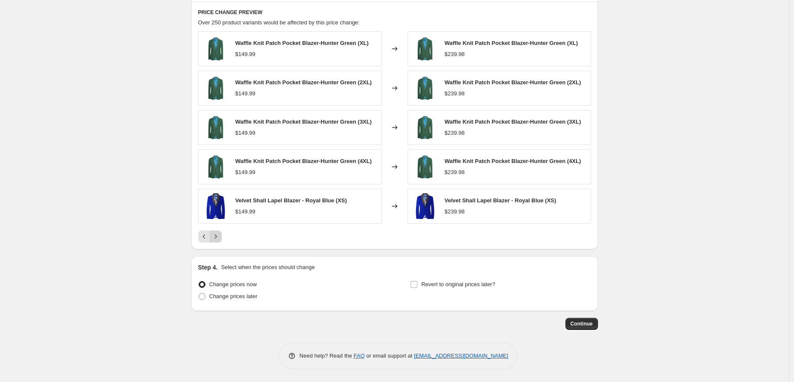
click at [217, 244] on div "PRICE CHANGE PREVIEW Over 250 product variants would be affected by this price …" at bounding box center [394, 126] width 406 height 248
click at [218, 239] on icon "Next" at bounding box center [215, 236] width 9 height 9
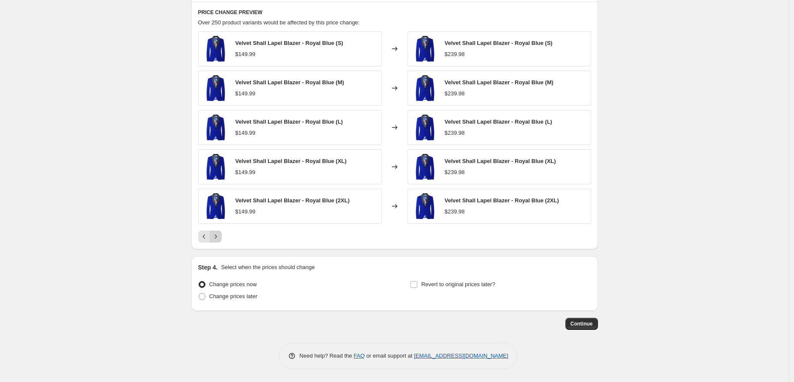
click at [218, 239] on icon "Next" at bounding box center [215, 236] width 9 height 9
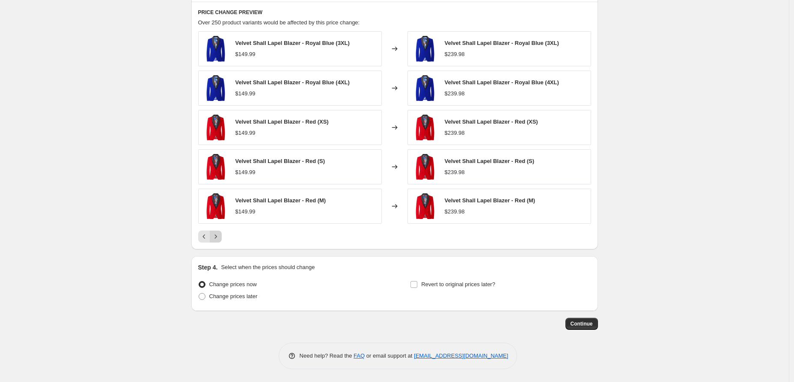
click at [218, 239] on icon "Next" at bounding box center [215, 236] width 9 height 9
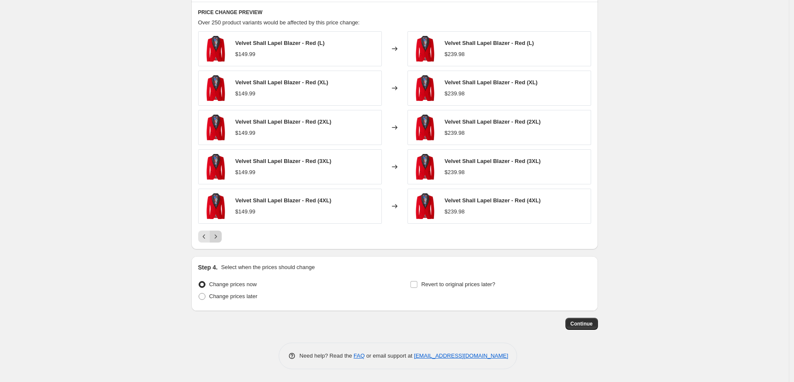
click at [218, 239] on icon "Next" at bounding box center [215, 236] width 9 height 9
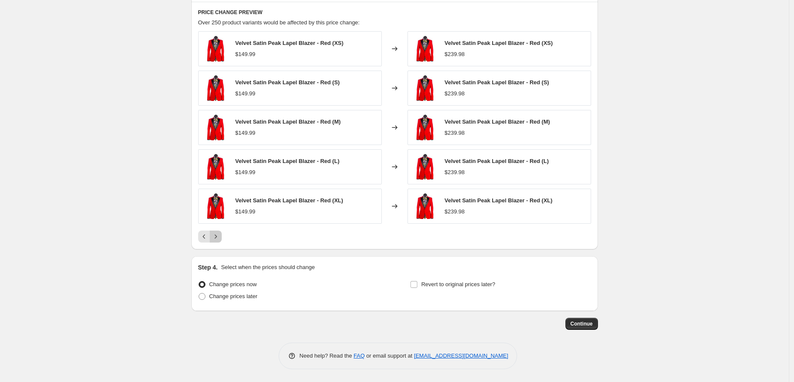
click at [218, 238] on icon "Next" at bounding box center [215, 236] width 9 height 9
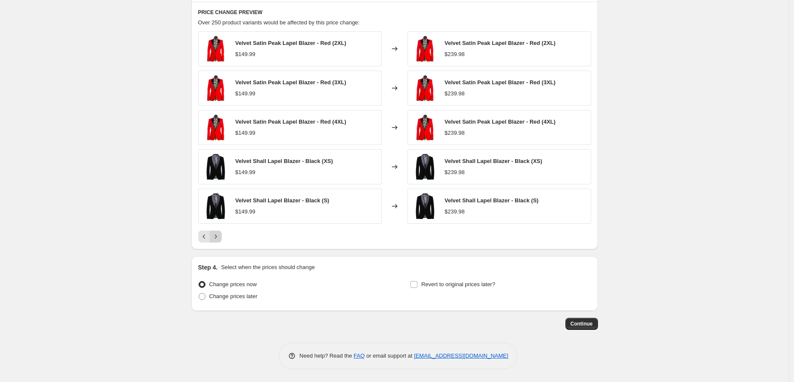
click at [218, 238] on icon "Next" at bounding box center [215, 236] width 9 height 9
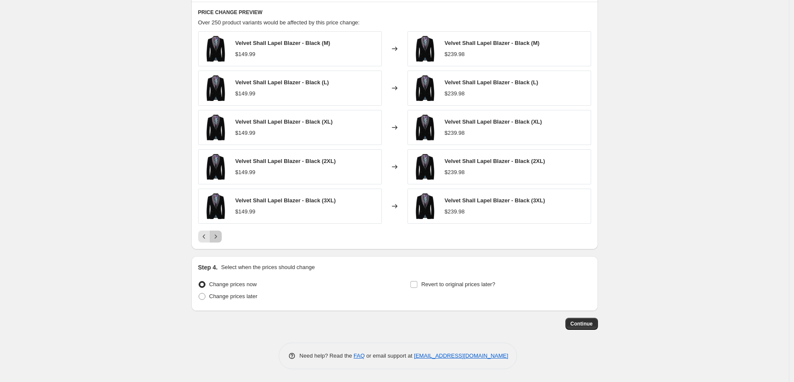
click at [218, 238] on icon "Next" at bounding box center [215, 236] width 9 height 9
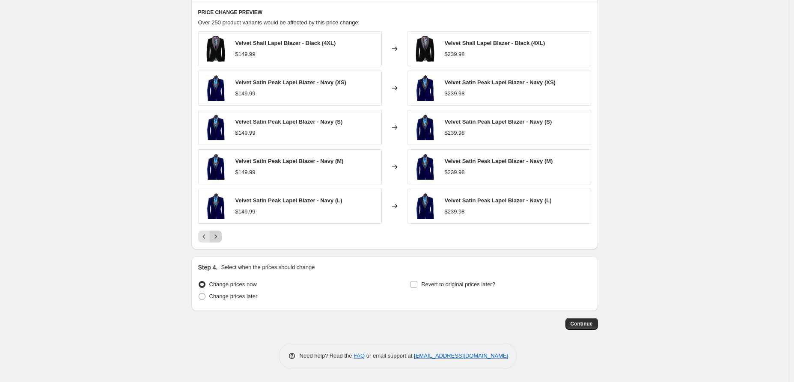
click at [216, 237] on icon "Next" at bounding box center [215, 236] width 2 height 4
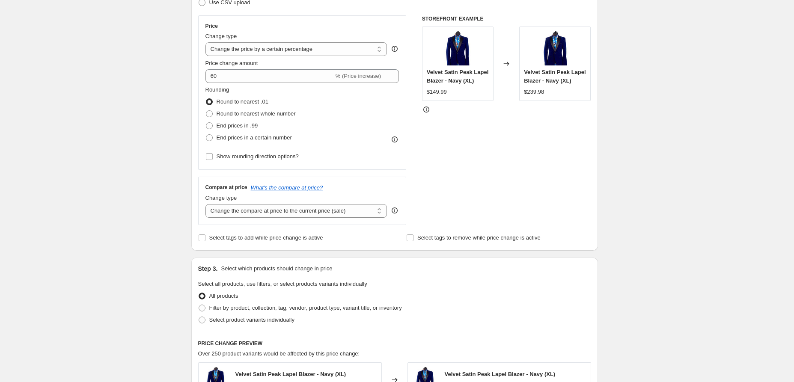
scroll to position [142, 0]
click at [201, 306] on span at bounding box center [202, 307] width 7 height 7
click at [199, 305] on input "Filter by product, collection, tag, vendor, product type, variant title, or inv…" at bounding box center [199, 304] width 0 height 0
radio input "true"
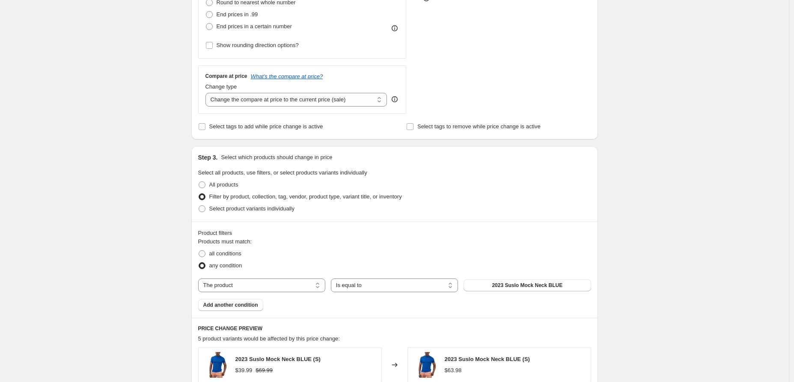
scroll to position [285, 0]
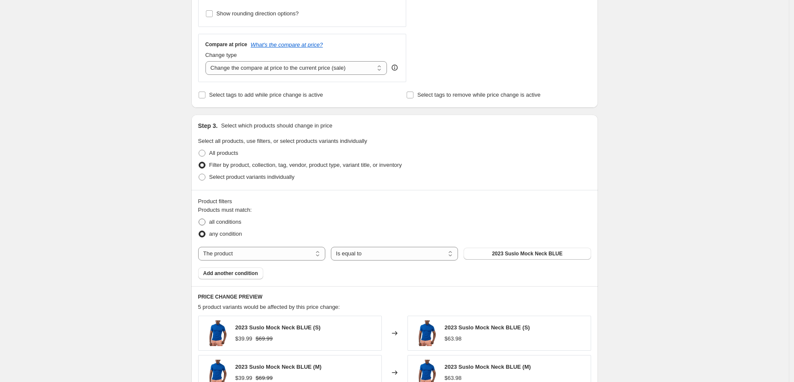
click at [205, 221] on span at bounding box center [202, 222] width 7 height 7
click at [199, 219] on input "all conditions" at bounding box center [199, 219] width 0 height 0
radio input "true"
click at [323, 252] on select "The product The product's collection The product's tag The product's vendor The…" at bounding box center [261, 254] width 127 height 14
select select "collection"
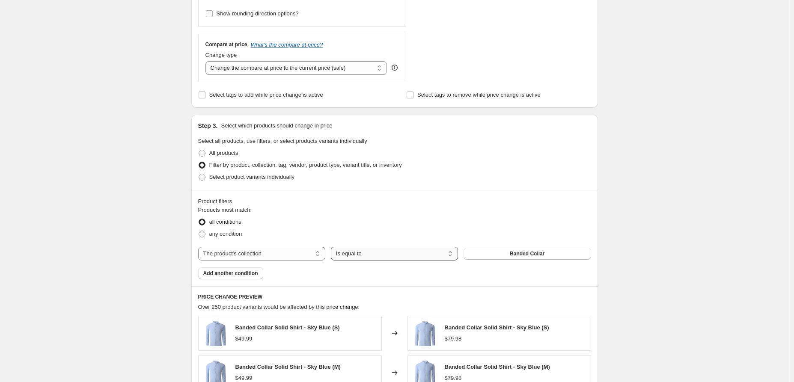
click at [393, 253] on select "Is equal to Is not equal to" at bounding box center [394, 254] width 127 height 14
click at [333, 247] on select "Is equal to Is not equal to" at bounding box center [394, 254] width 127 height 14
click at [499, 252] on button "Banded Collar" at bounding box center [526, 254] width 127 height 12
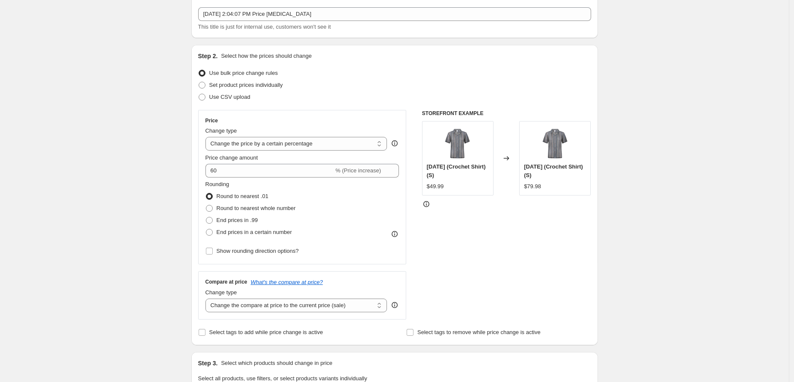
scroll to position [0, 0]
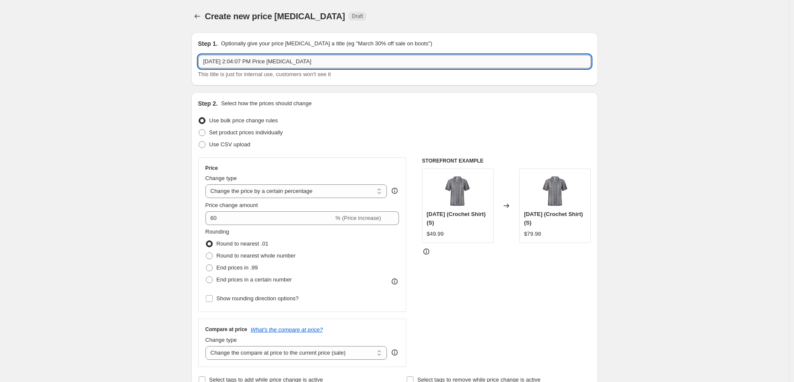
click at [347, 68] on input "Aug 18, 2025, 2:04:07 PM Price change job" at bounding box center [394, 62] width 393 height 14
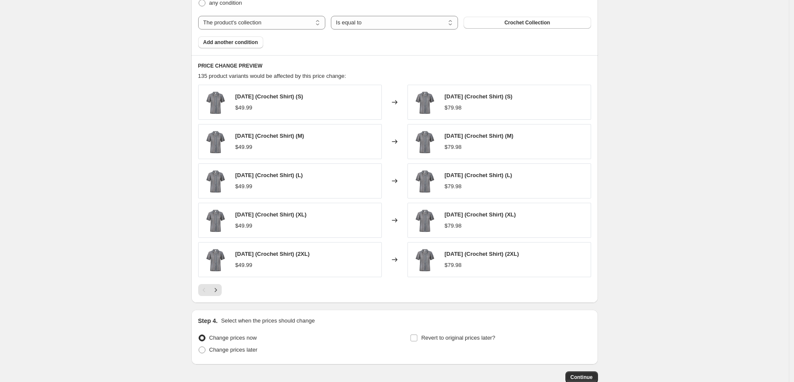
scroll to position [570, 0]
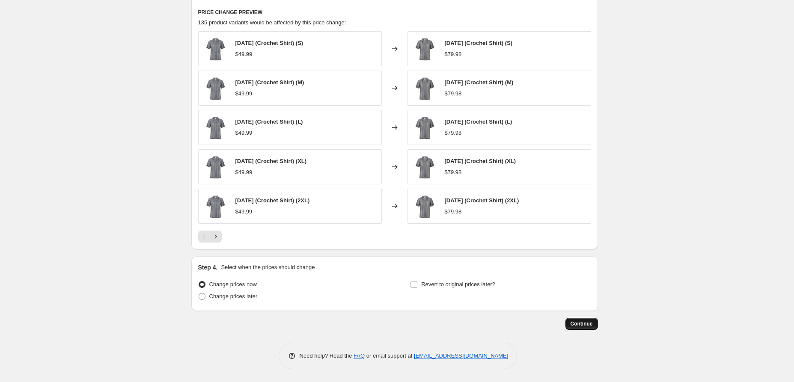
click at [587, 323] on span "Continue" at bounding box center [581, 323] width 22 height 7
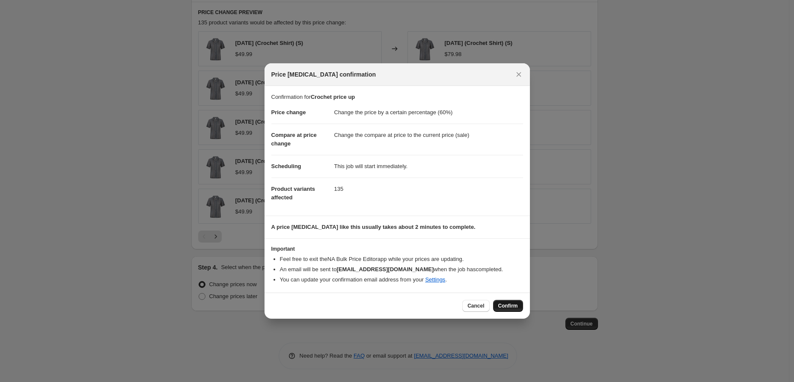
click at [501, 302] on button "Confirm" at bounding box center [508, 306] width 30 height 12
type input "Crochet price up"
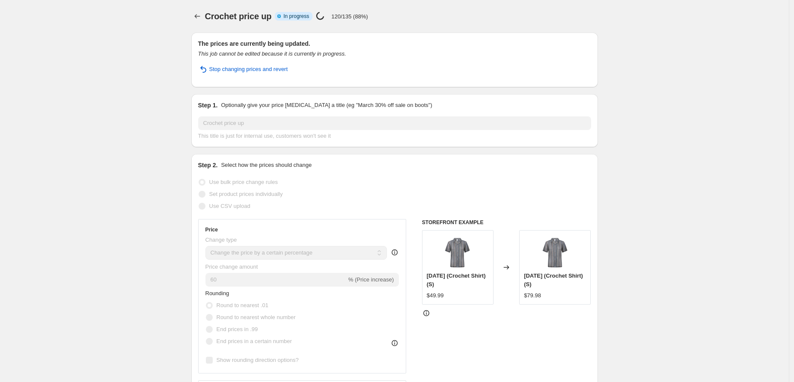
select select "percentage"
select select "collection"
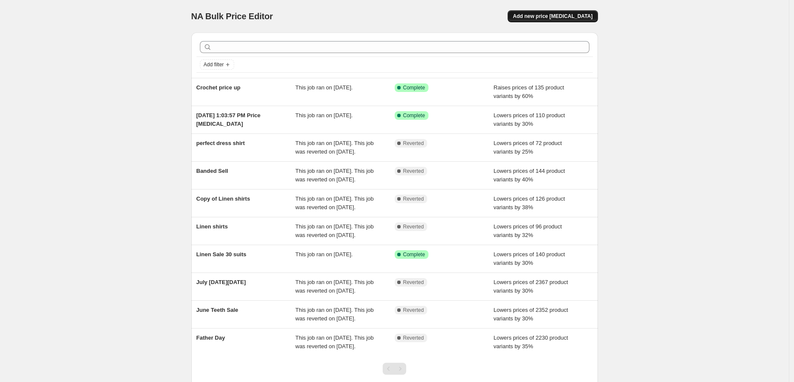
click at [582, 13] on span "Add new price [MEDICAL_DATA]" at bounding box center [553, 16] width 80 height 7
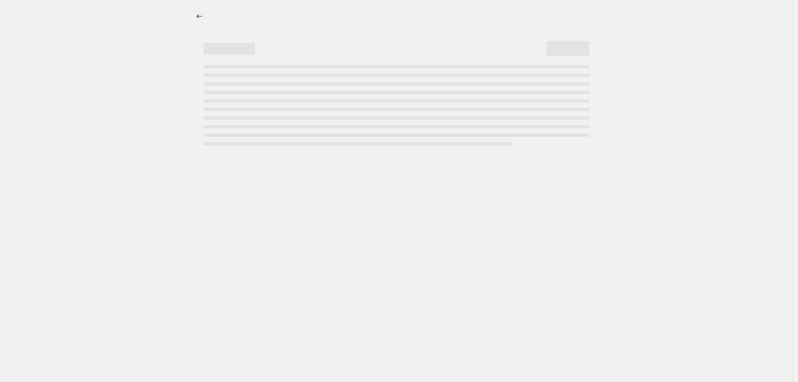
select select "percentage"
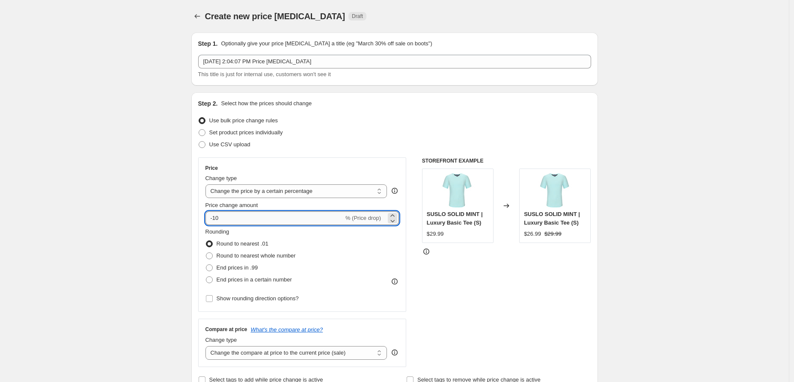
click at [302, 219] on input "-10" at bounding box center [274, 218] width 138 height 14
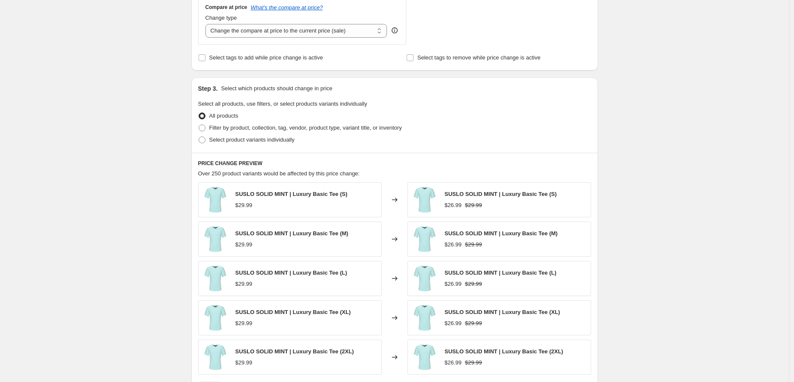
scroll to position [332, 0]
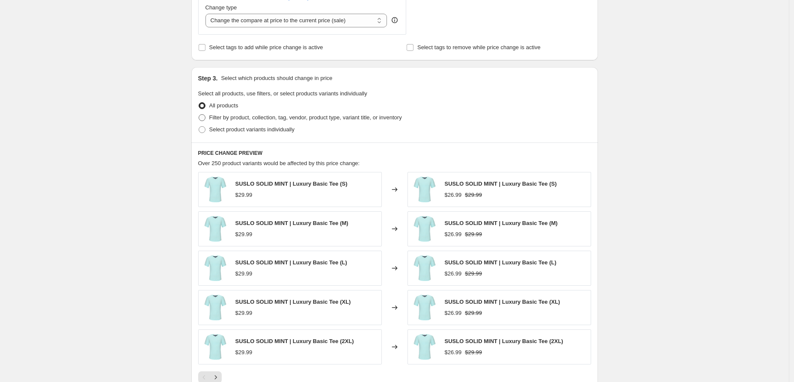
type input "60"
click at [202, 112] on label "Filter by product, collection, tag, vendor, product type, variant title, or inv…" at bounding box center [300, 118] width 204 height 12
click at [199, 114] on input "Filter by product, collection, tag, vendor, product type, variant title, or inv…" at bounding box center [199, 114] width 0 height 0
radio input "true"
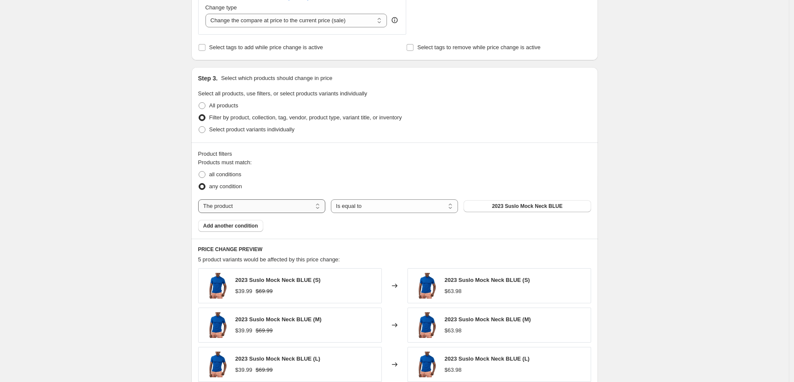
click at [313, 205] on select "The product The product's collection The product's tag The product's vendor The…" at bounding box center [261, 206] width 127 height 14
select select "collection"
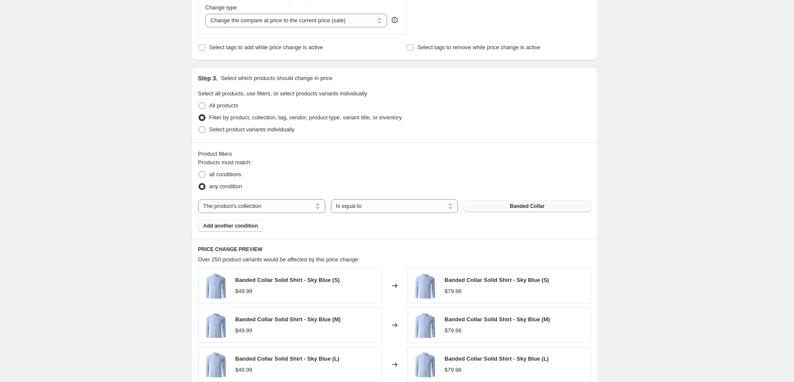
click at [512, 208] on span "Banded Collar" at bounding box center [527, 206] width 35 height 7
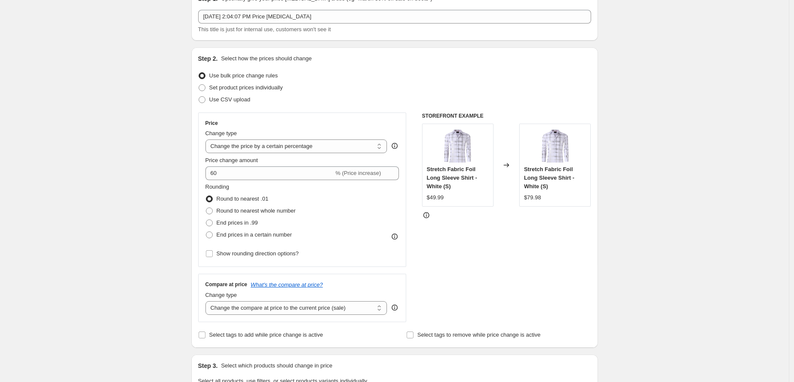
scroll to position [0, 0]
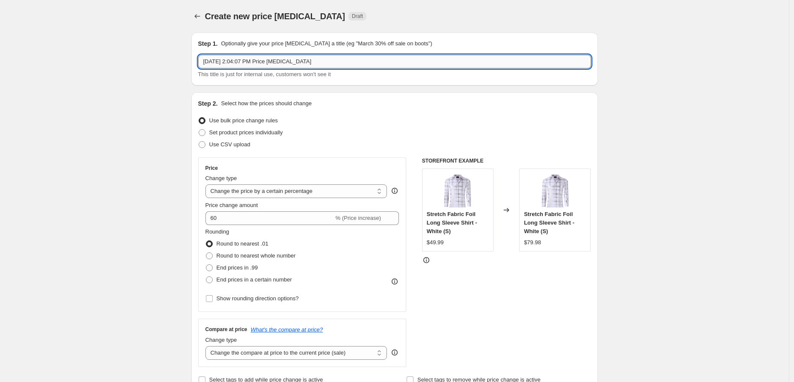
click at [400, 57] on input "Aug 18, 2025, 2:04:07 PM Price change job" at bounding box center [394, 62] width 393 height 14
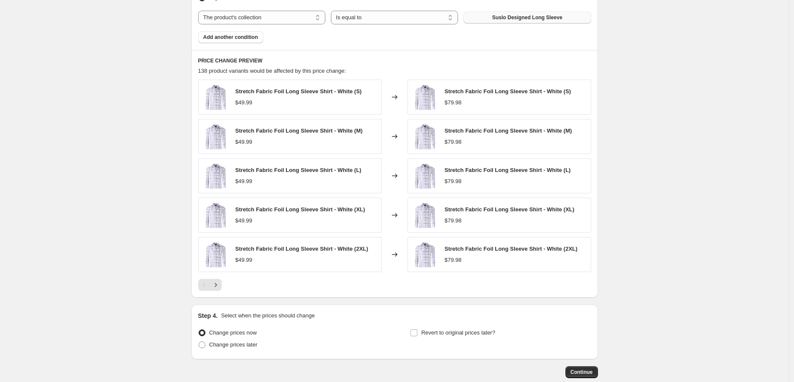
scroll to position [570, 0]
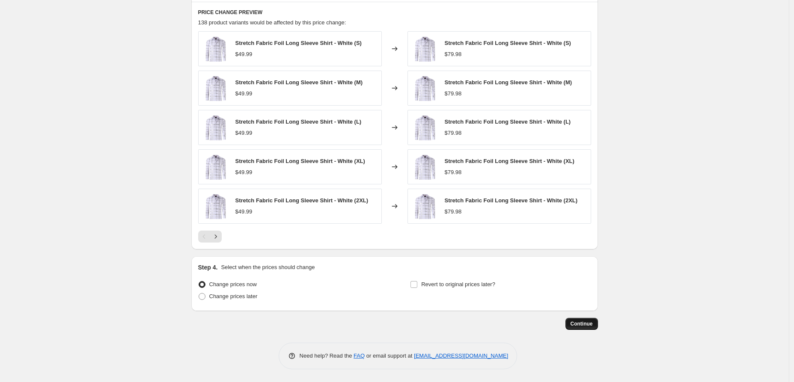
click at [578, 321] on span "Continue" at bounding box center [581, 323] width 22 height 7
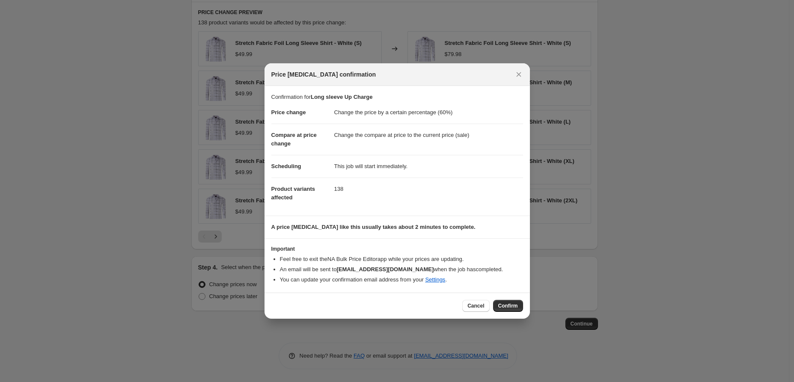
click at [506, 305] on span "Confirm" at bounding box center [508, 306] width 20 height 7
type input "Long sleeve Up Charge"
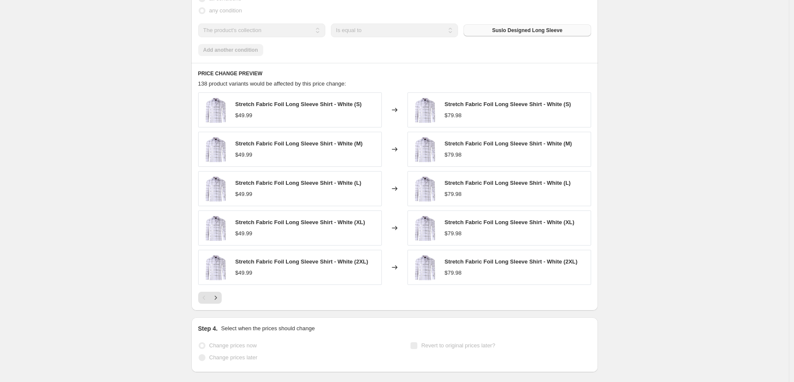
scroll to position [592, 0]
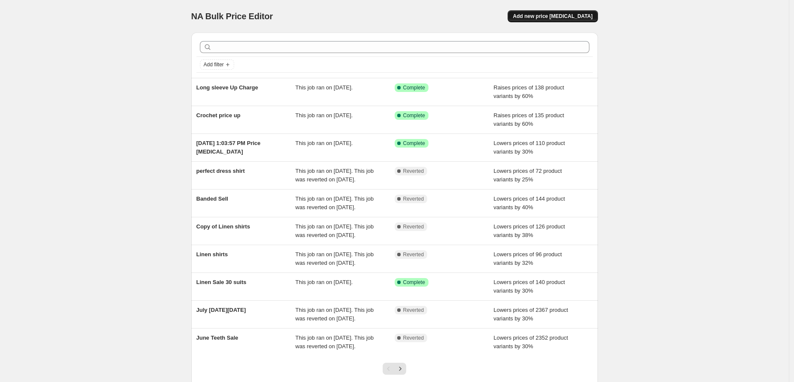
click at [542, 10] on button "Add new price [MEDICAL_DATA]" at bounding box center [552, 16] width 90 height 12
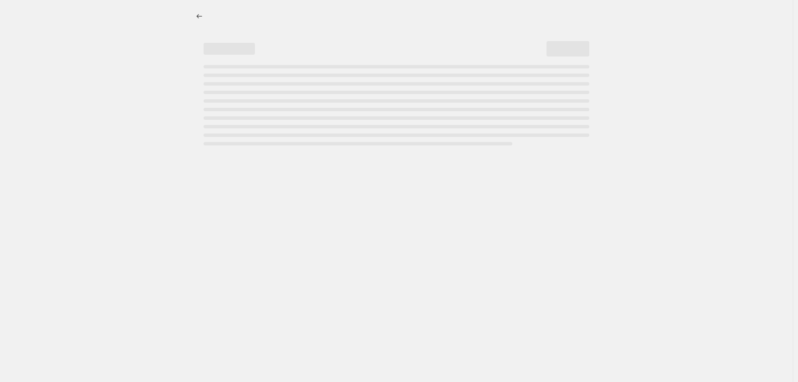
select select "percentage"
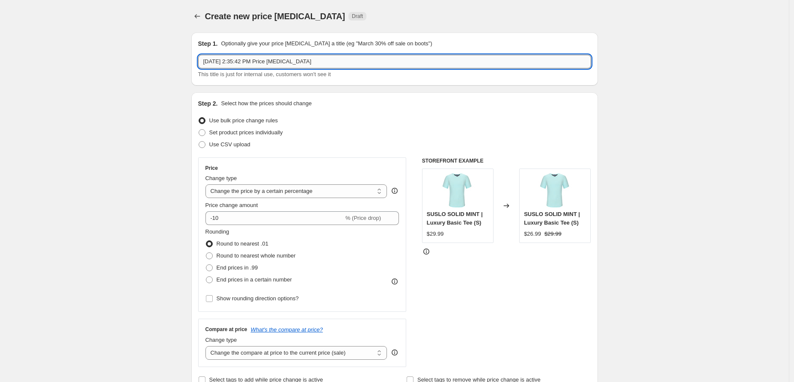
click at [348, 57] on input "[DATE] 2:35:42 PM Price [MEDICAL_DATA]" at bounding box center [394, 62] width 393 height 14
type input "Polo Up charge"
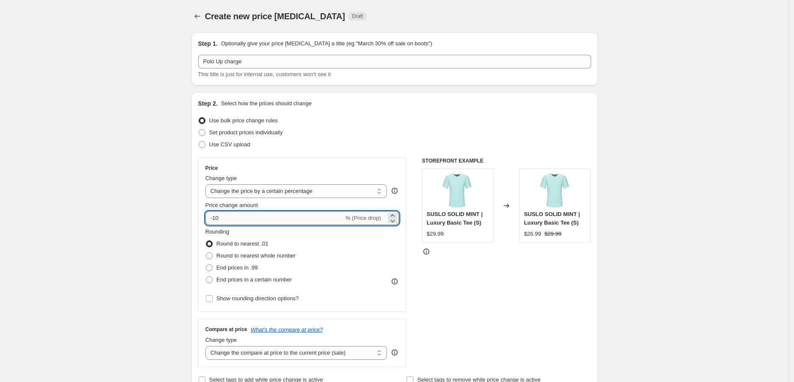
click at [242, 215] on input "-10" at bounding box center [274, 218] width 138 height 14
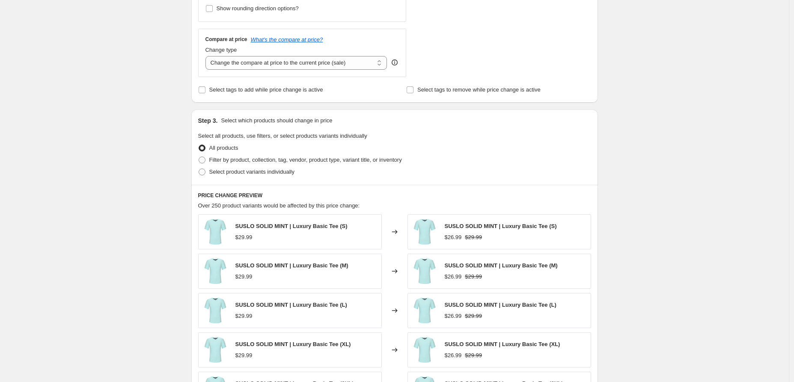
scroll to position [237, 0]
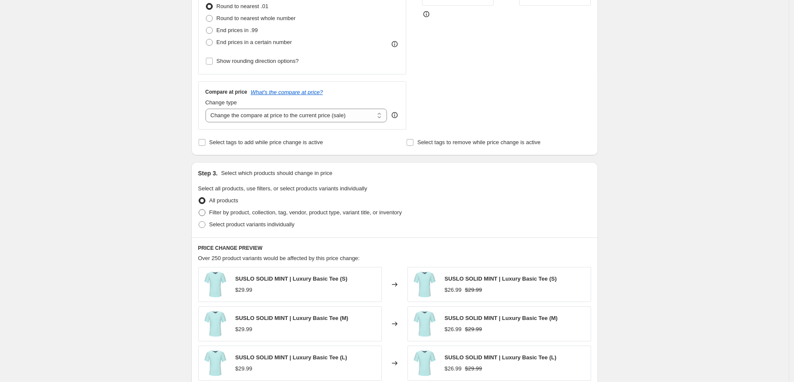
type input "60"
click at [209, 211] on label "Filter by product, collection, tag, vendor, product type, variant title, or inv…" at bounding box center [300, 213] width 204 height 12
click at [199, 210] on input "Filter by product, collection, tag, vendor, product type, variant title, or inv…" at bounding box center [199, 209] width 0 height 0
radio input "true"
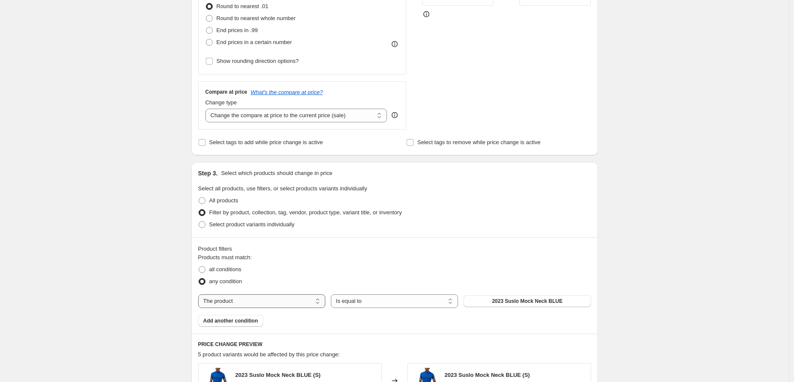
click at [308, 299] on select "The product The product's collection The product's tag The product's vendor The…" at bounding box center [261, 301] width 127 height 14
select select "collection"
click at [501, 300] on button "Banded Collar" at bounding box center [526, 301] width 127 height 12
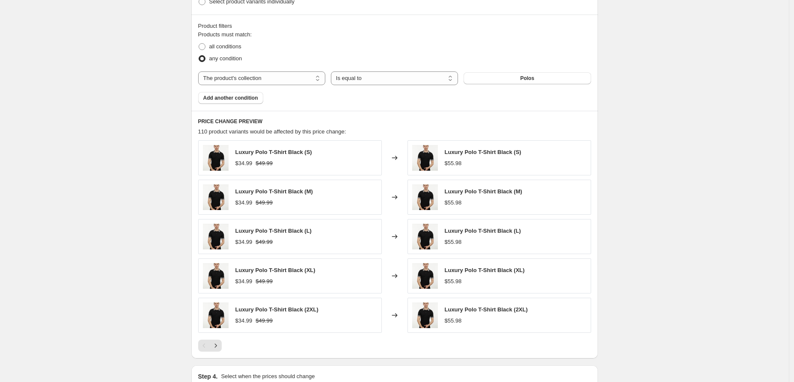
scroll to position [570, 0]
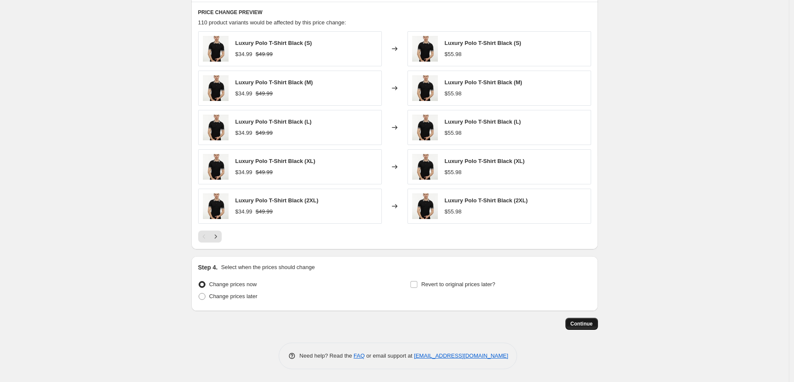
click at [581, 318] on button "Continue" at bounding box center [581, 324] width 33 height 12
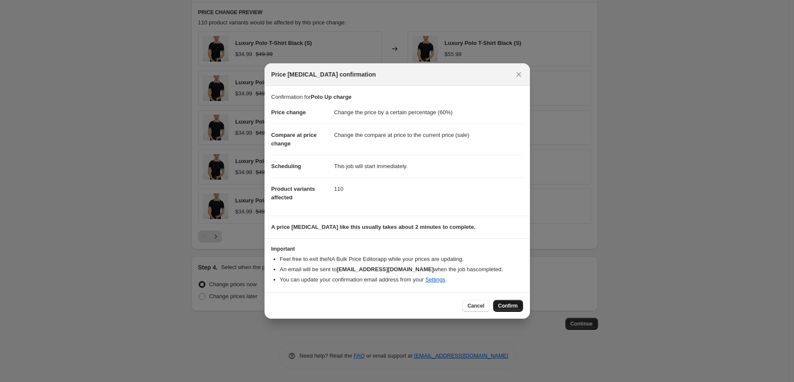
click at [510, 304] on span "Confirm" at bounding box center [508, 306] width 20 height 7
type input "Polo Up charge"
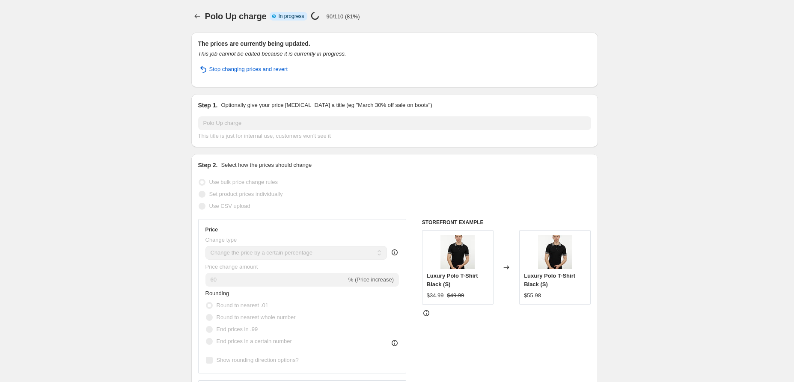
select select "percentage"
select select "collection"
